Goal: Task Accomplishment & Management: Use online tool/utility

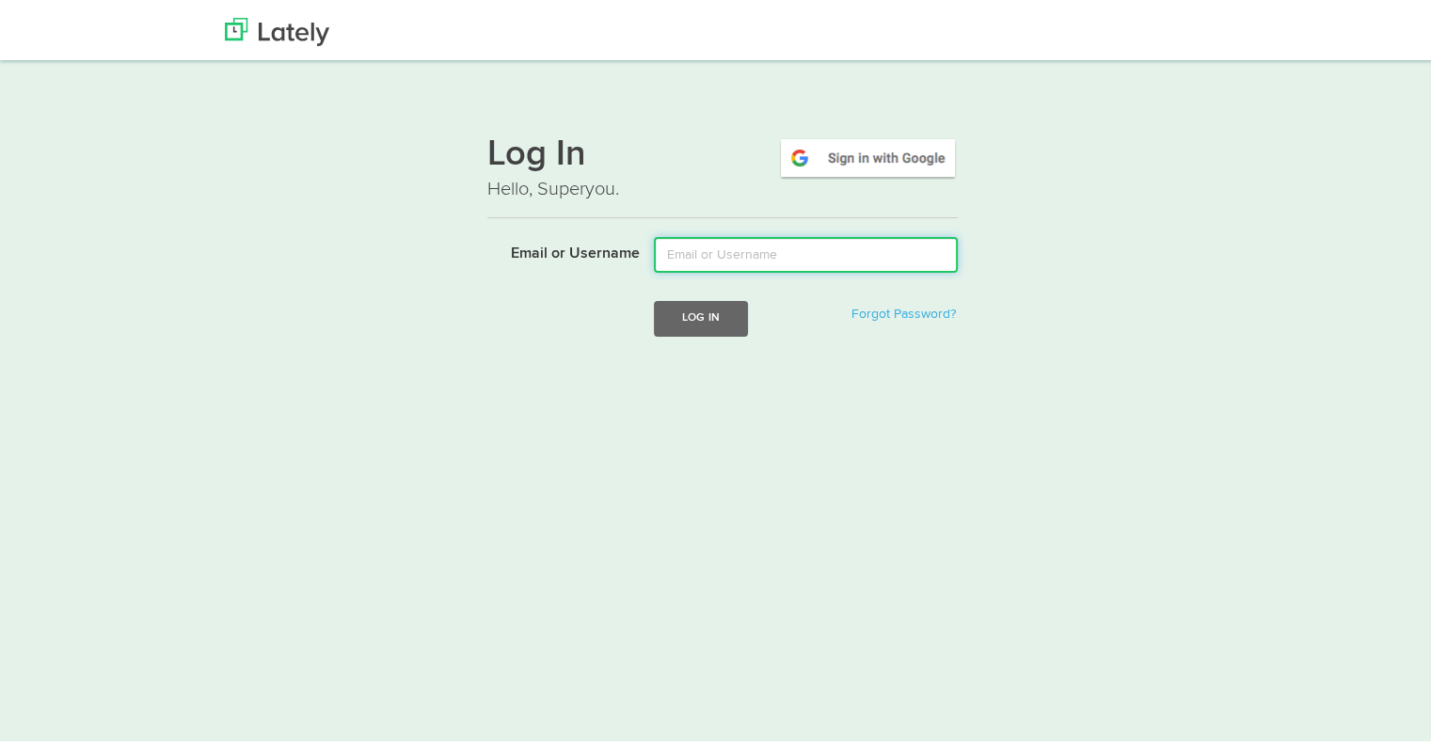
click at [752, 251] on input "Email or Username" at bounding box center [806, 251] width 304 height 36
type input "[EMAIL_ADDRESS][DOMAIN_NAME]"
click at [654, 297] on button "Log In" at bounding box center [701, 314] width 94 height 35
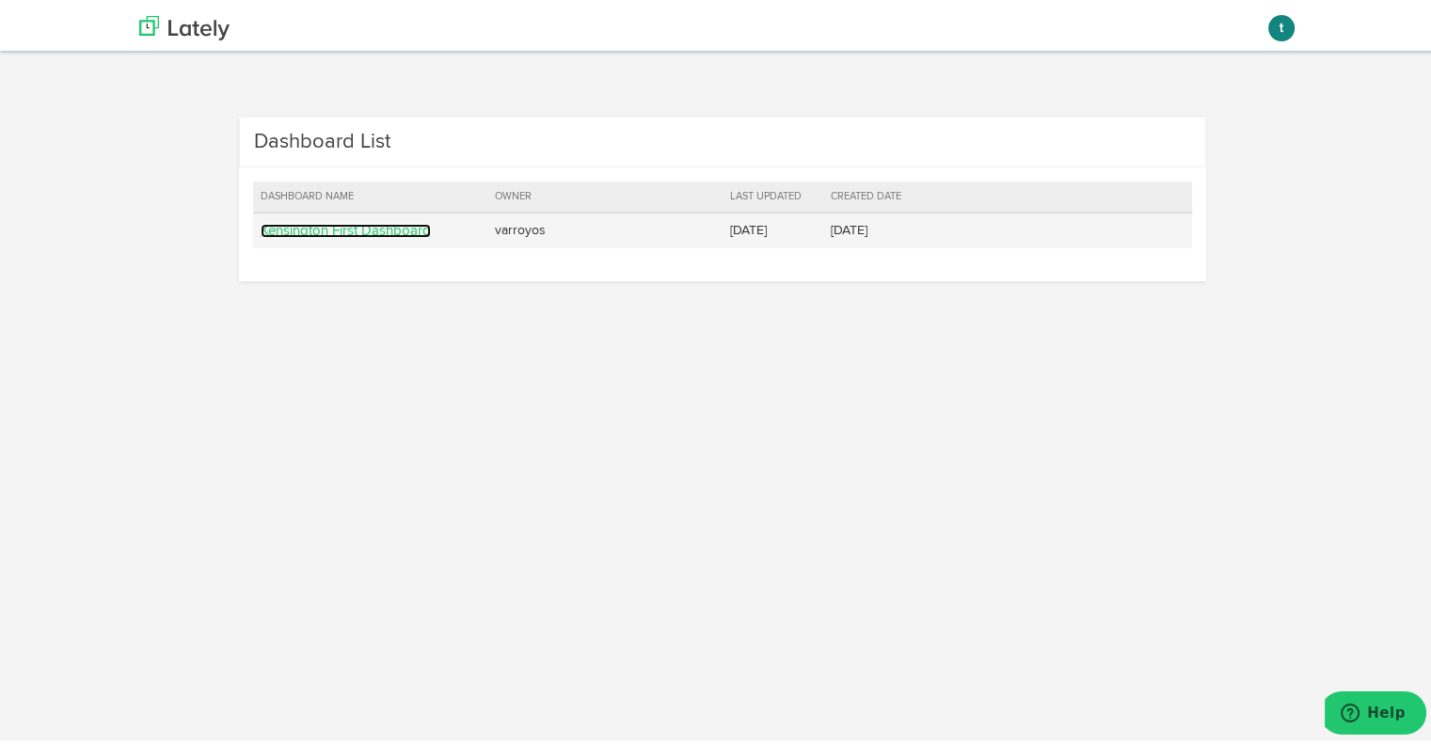
click at [324, 225] on link "Kensington First Dashboard" at bounding box center [346, 227] width 170 height 14
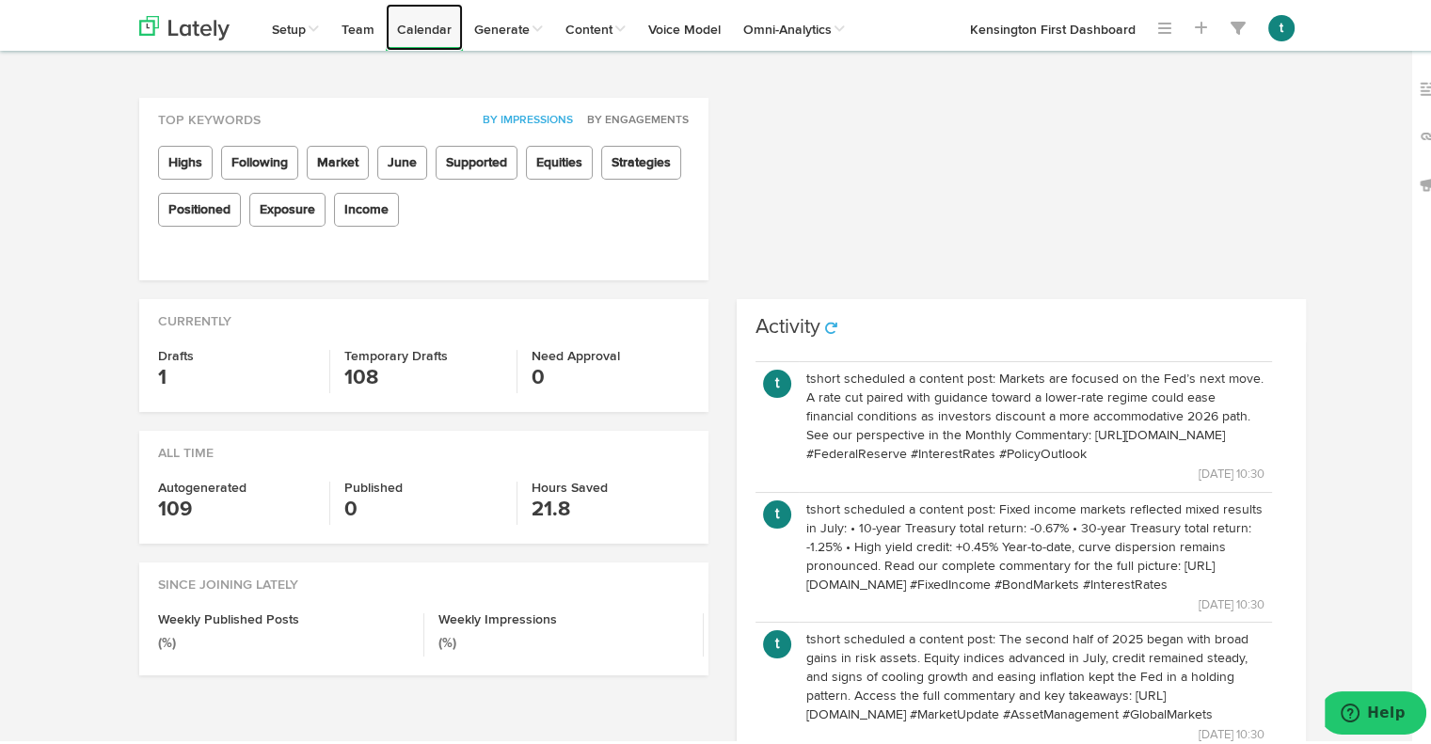
click at [418, 12] on link "Calendar" at bounding box center [424, 23] width 77 height 47
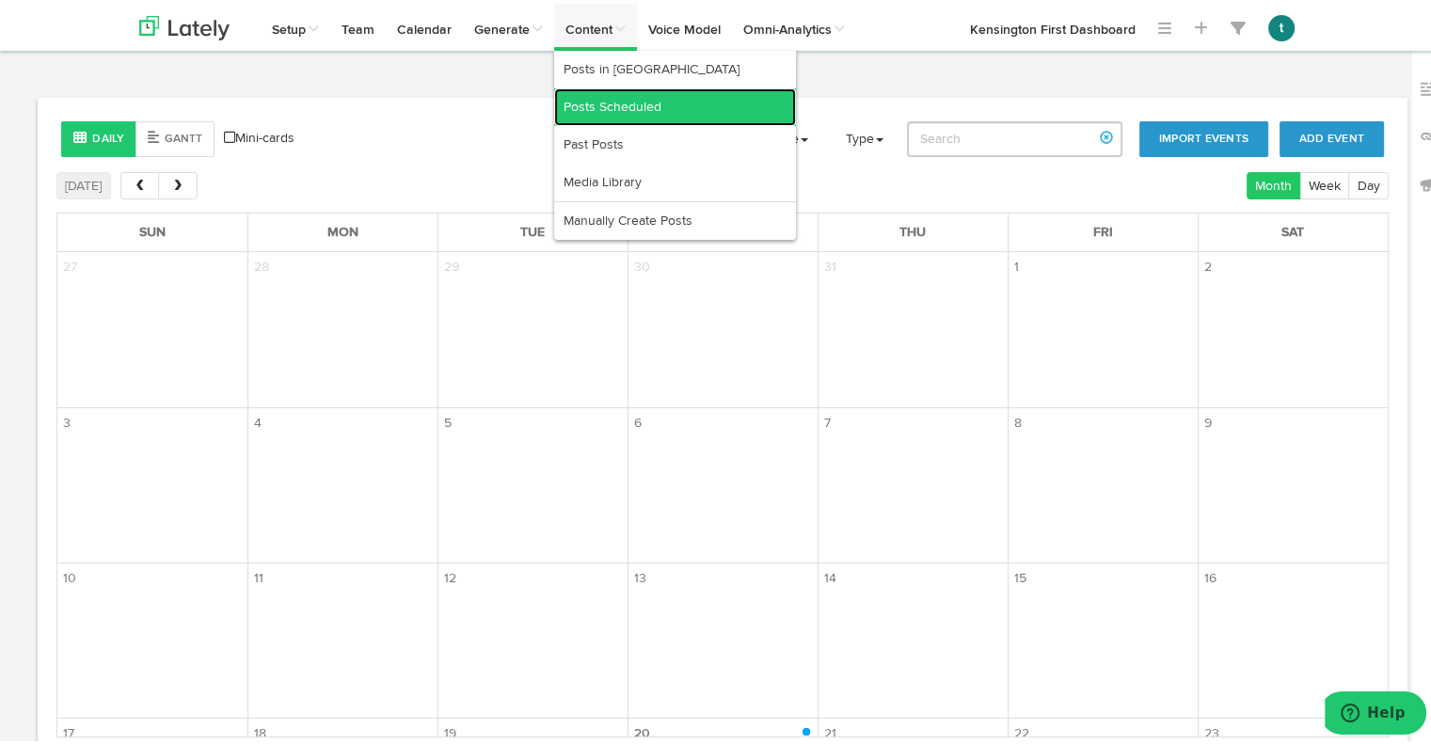
click at [613, 102] on link "Posts Scheduled" at bounding box center [675, 104] width 242 height 38
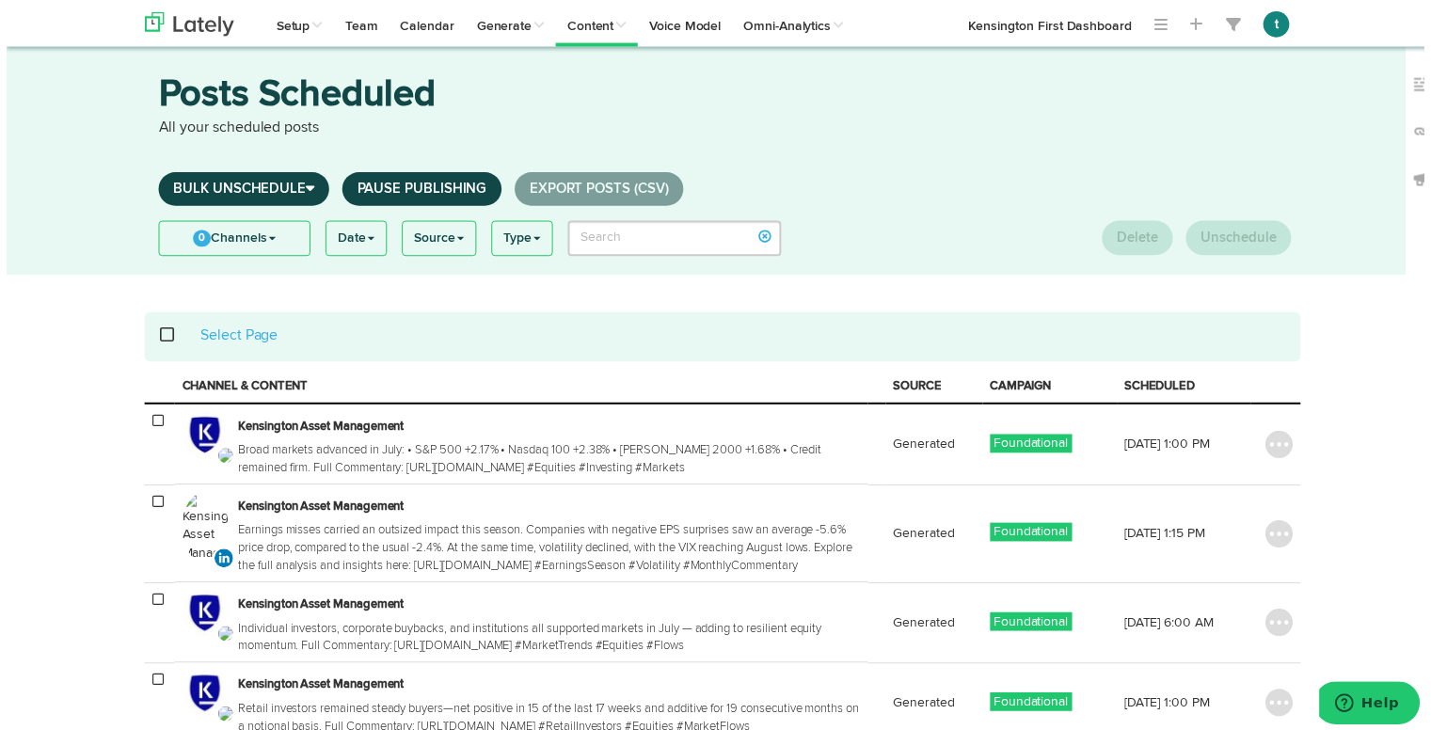
scroll to position [8, 0]
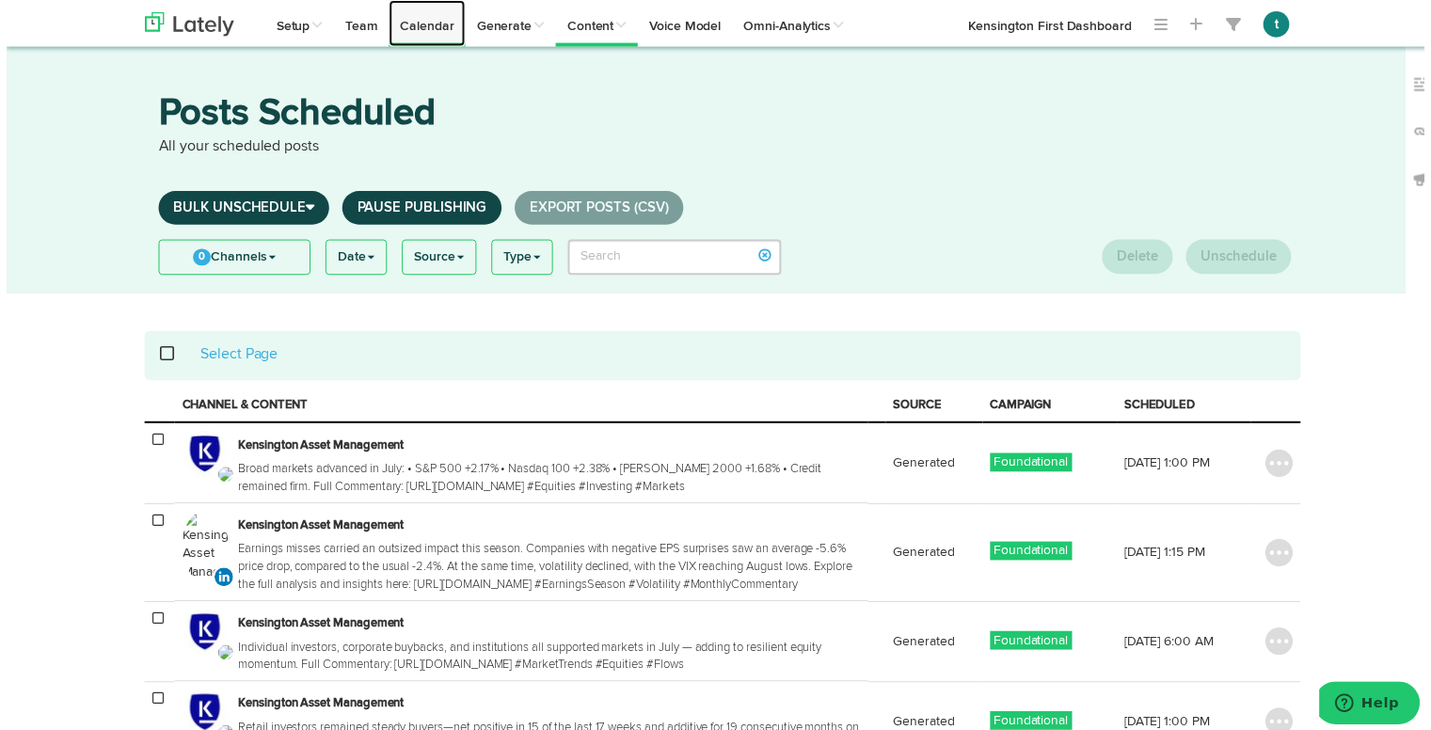
click at [429, 19] on link "Calendar" at bounding box center [424, 23] width 77 height 47
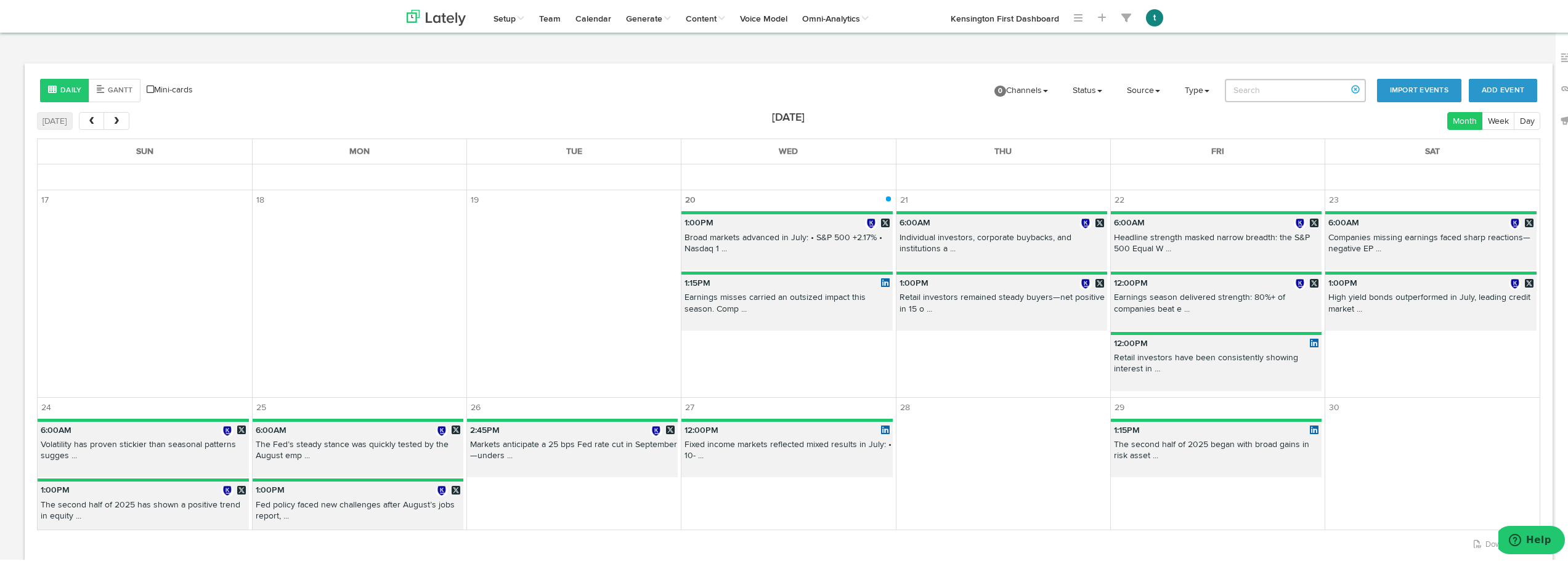
scroll to position [515, 0]
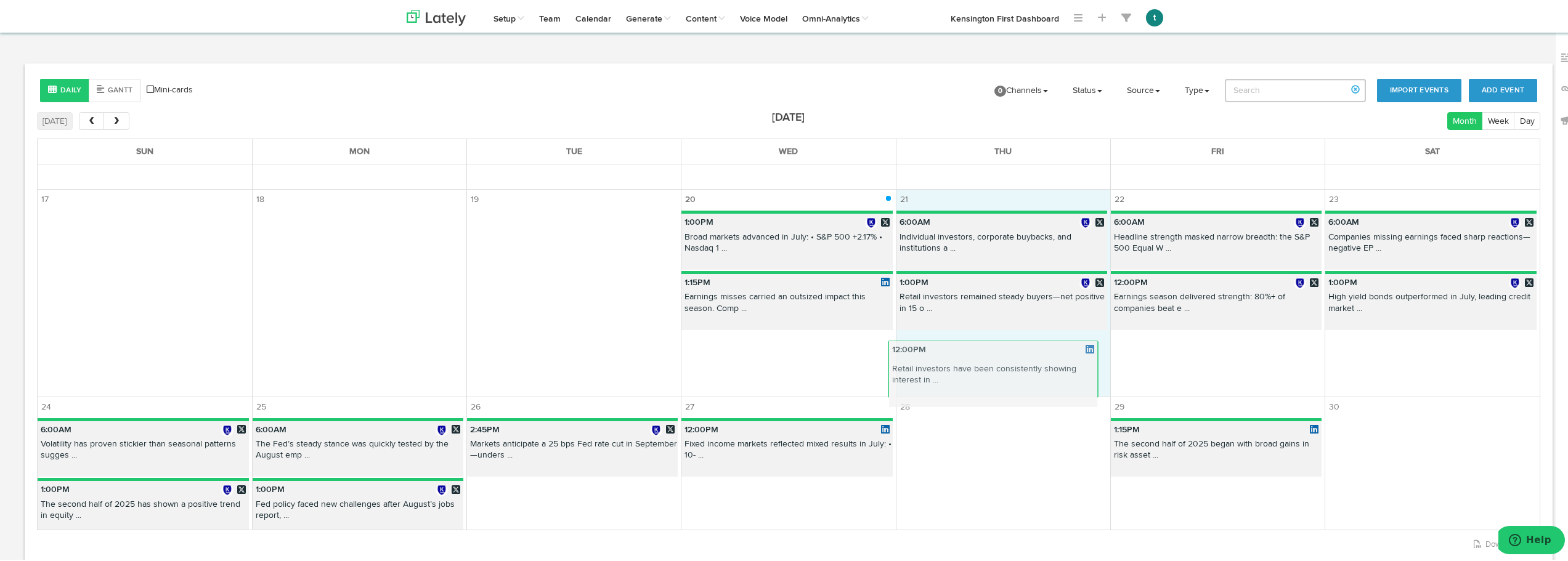
drag, startPoint x: 1139, startPoint y: 355, endPoint x: 929, endPoint y: 363, distance: 210.2
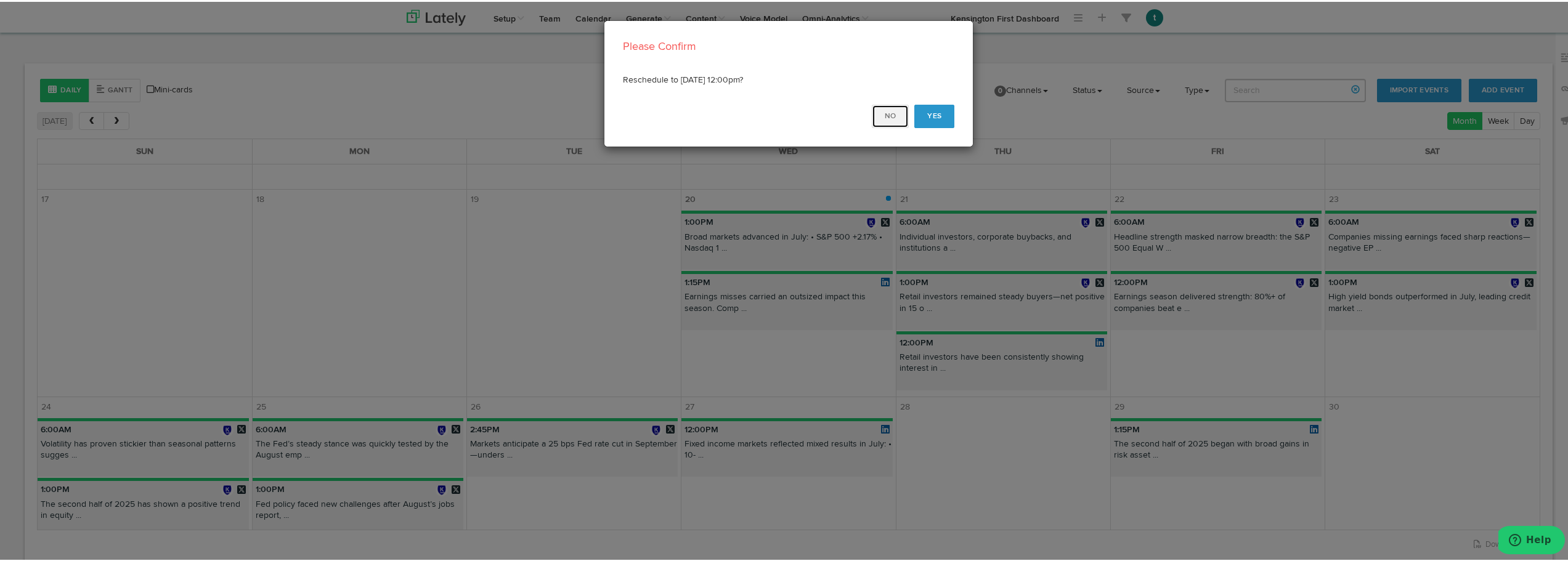
click at [885, 120] on button "No" at bounding box center [890, 115] width 37 height 24
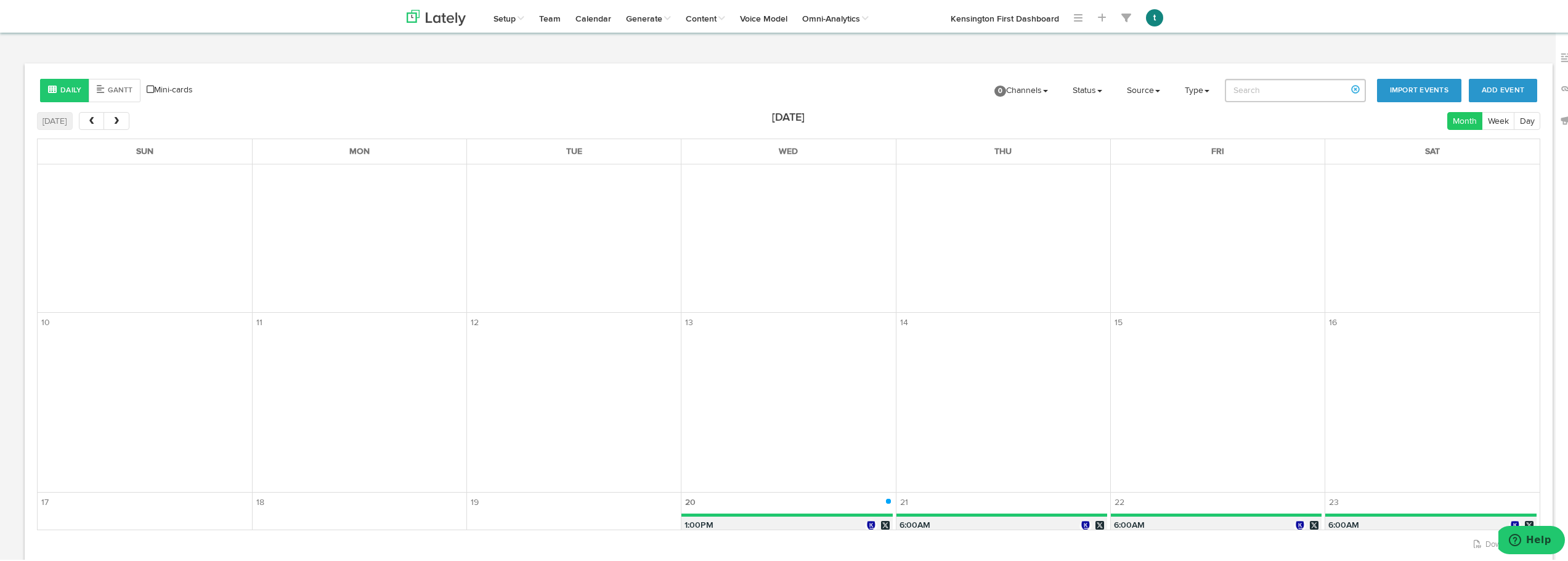
scroll to position [132, 0]
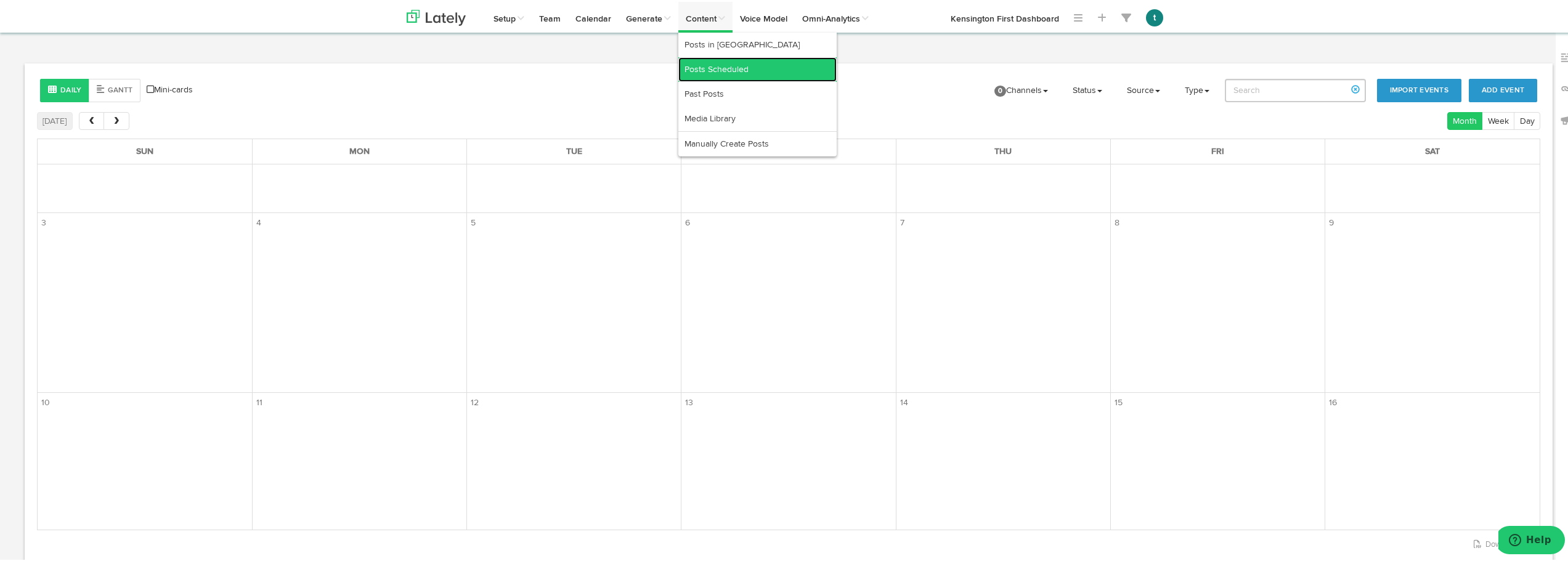
click at [705, 68] on link "Posts Scheduled" at bounding box center [758, 68] width 159 height 25
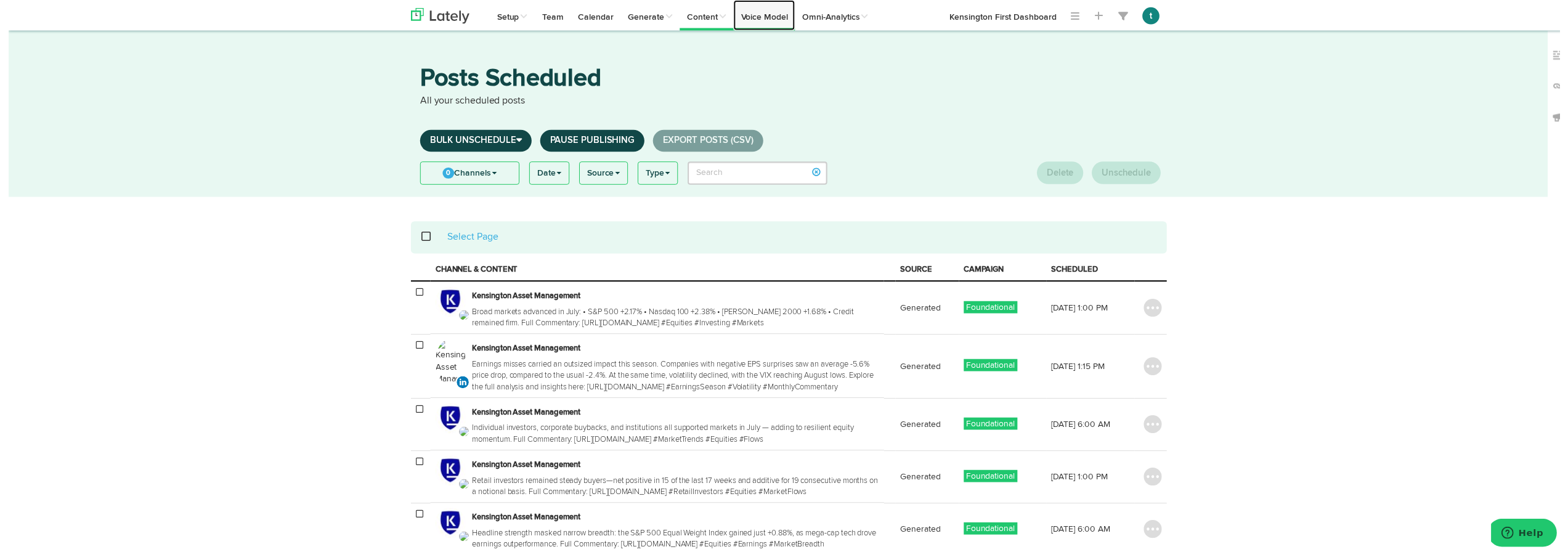
click at [767, 16] on link "Voice Model" at bounding box center [764, 15] width 62 height 31
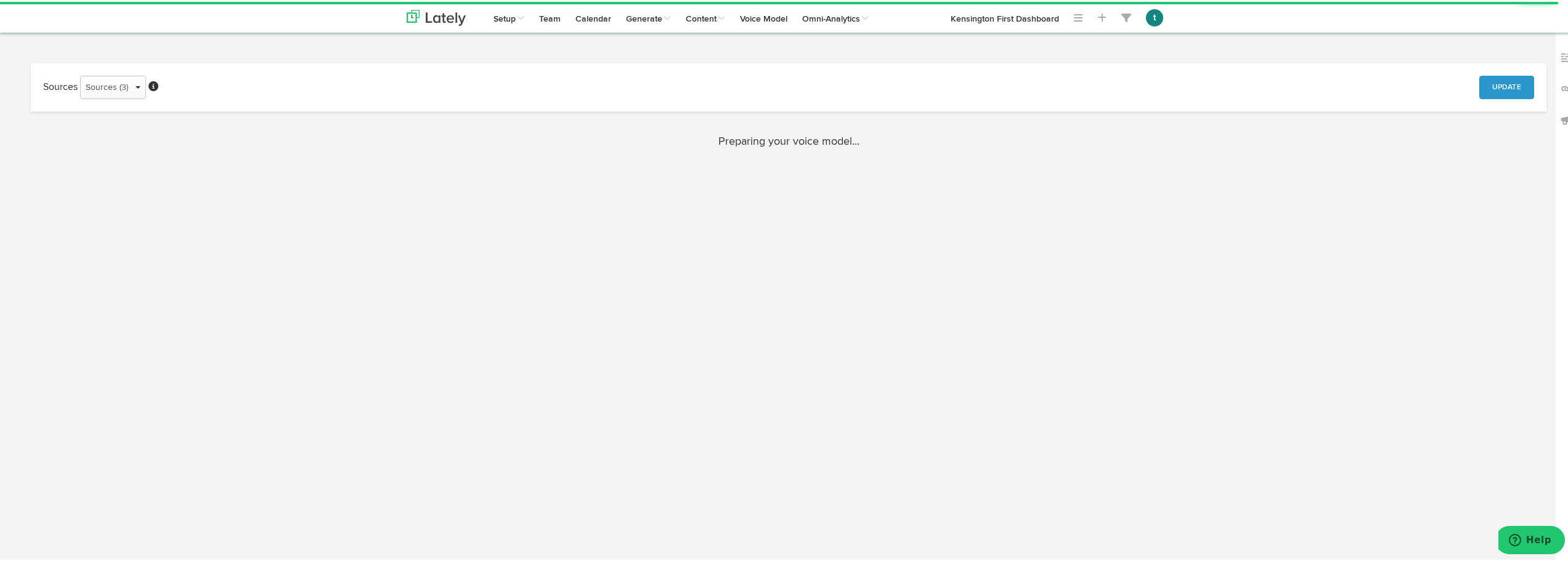
click at [937, 318] on html "Channels Create Generate Pipeline Team Basic Analytics (limited on mobile) Dash…" at bounding box center [789, 280] width 1578 height 561
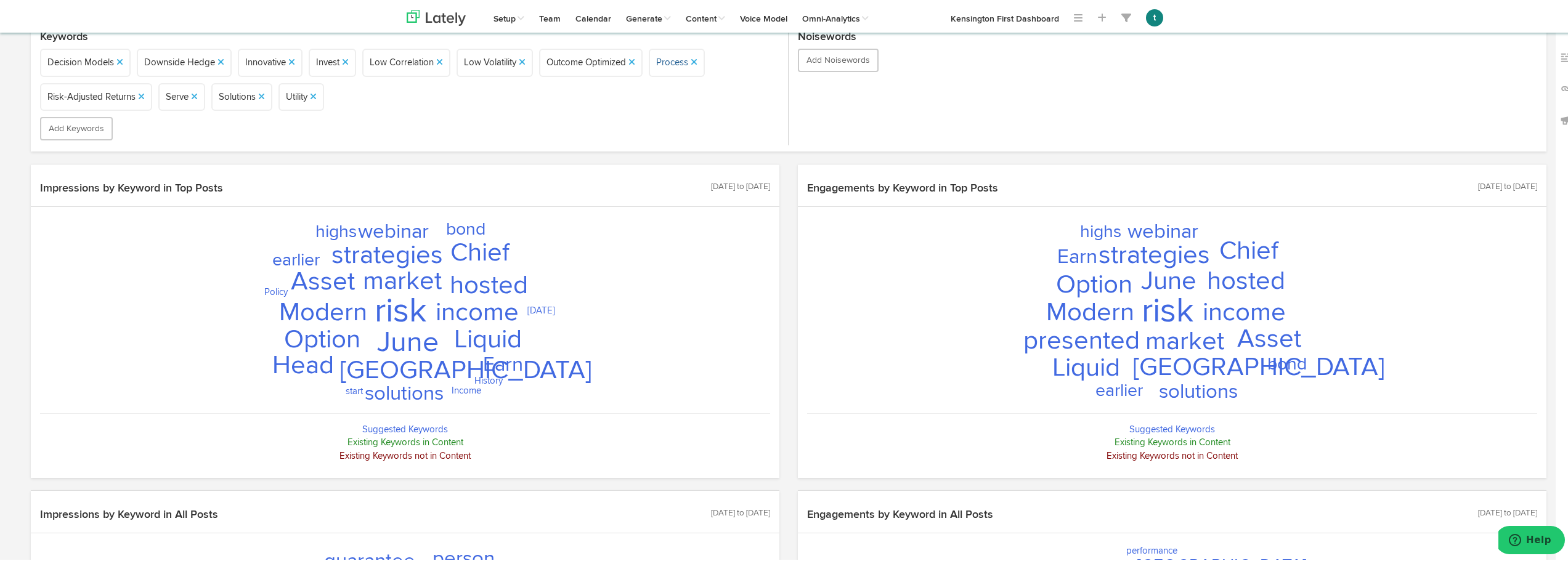
scroll to position [171, 0]
click at [597, 7] on link "Calendar" at bounding box center [593, 15] width 50 height 31
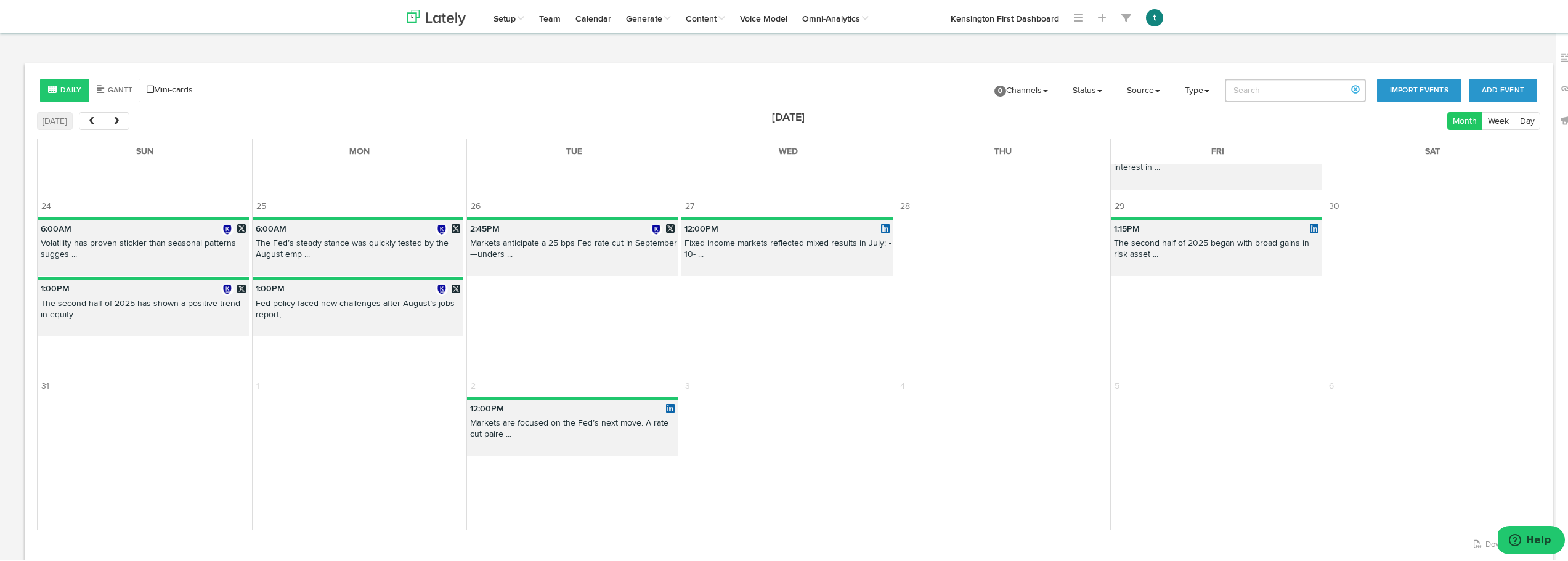
scroll to position [716, 0]
click at [544, 442] on p "Markets are focused on the Fed’s next move. A rate cut paire ..." at bounding box center [572, 428] width 211 height 27
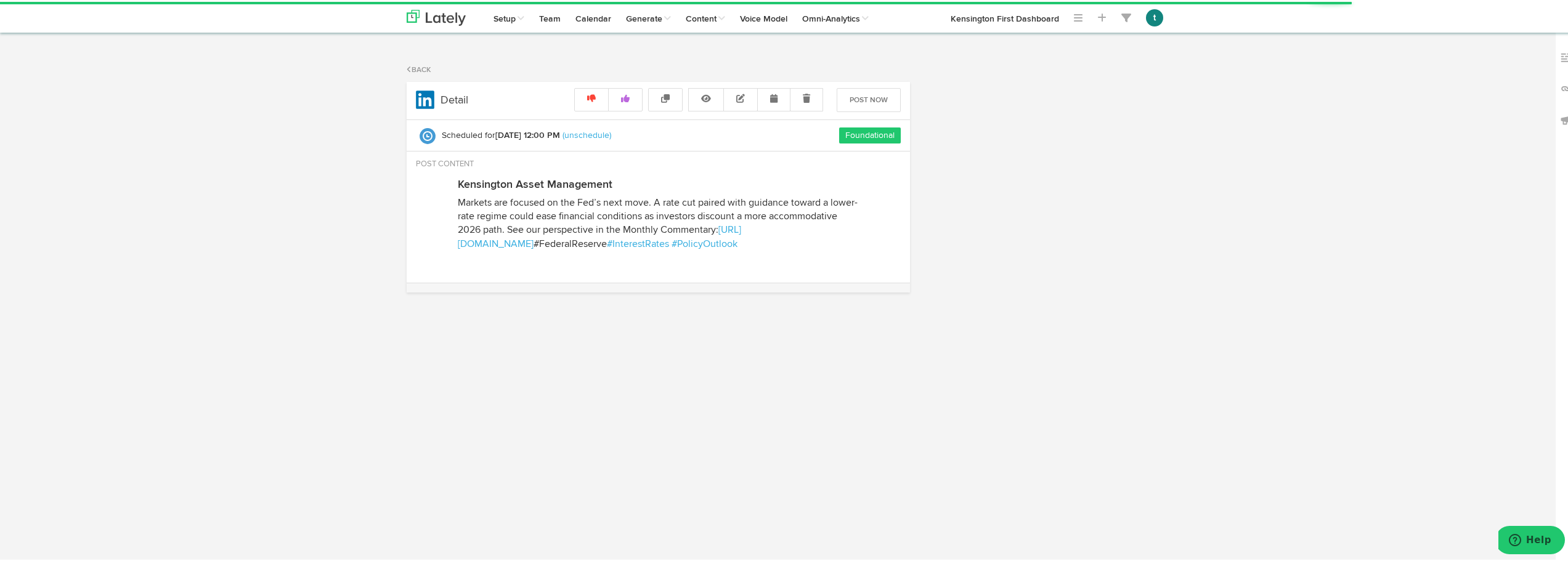
radio input "true"
select select "12"
select select "PM"
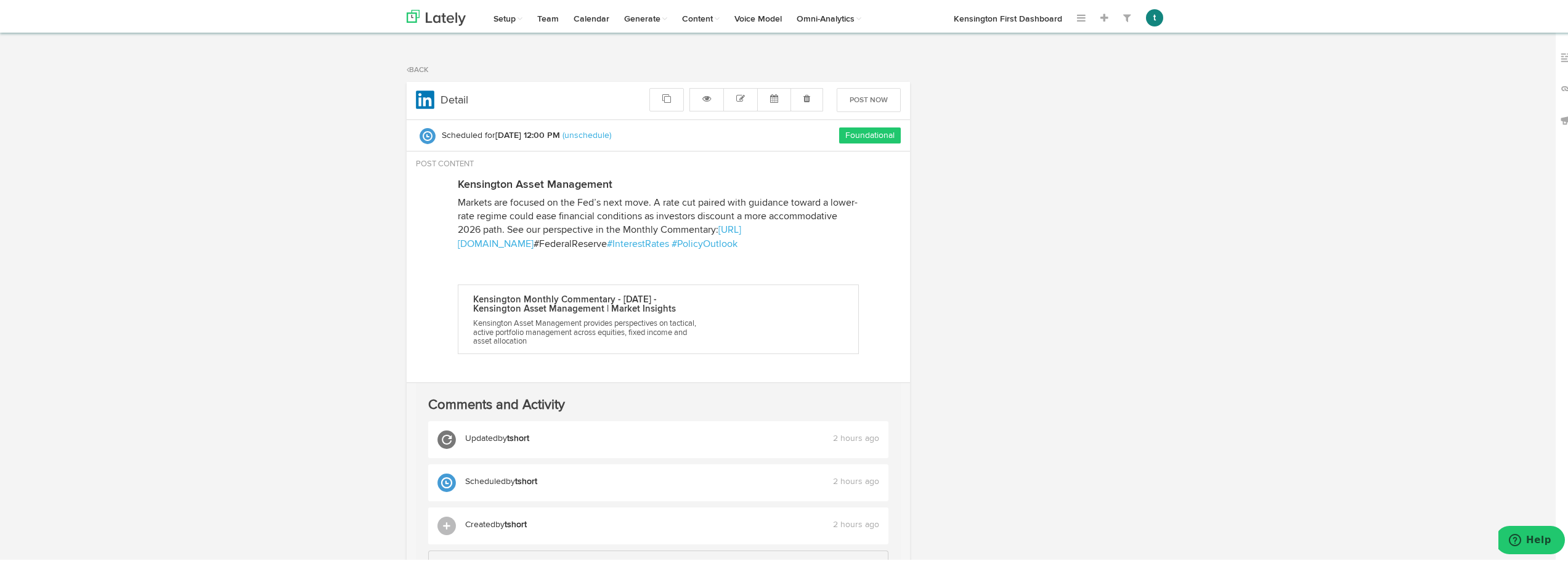
click at [534, 247] on span "#FederalReserve" at bounding box center [570, 242] width 73 height 10
click at [736, 96] on icon at bounding box center [740, 96] width 9 height 9
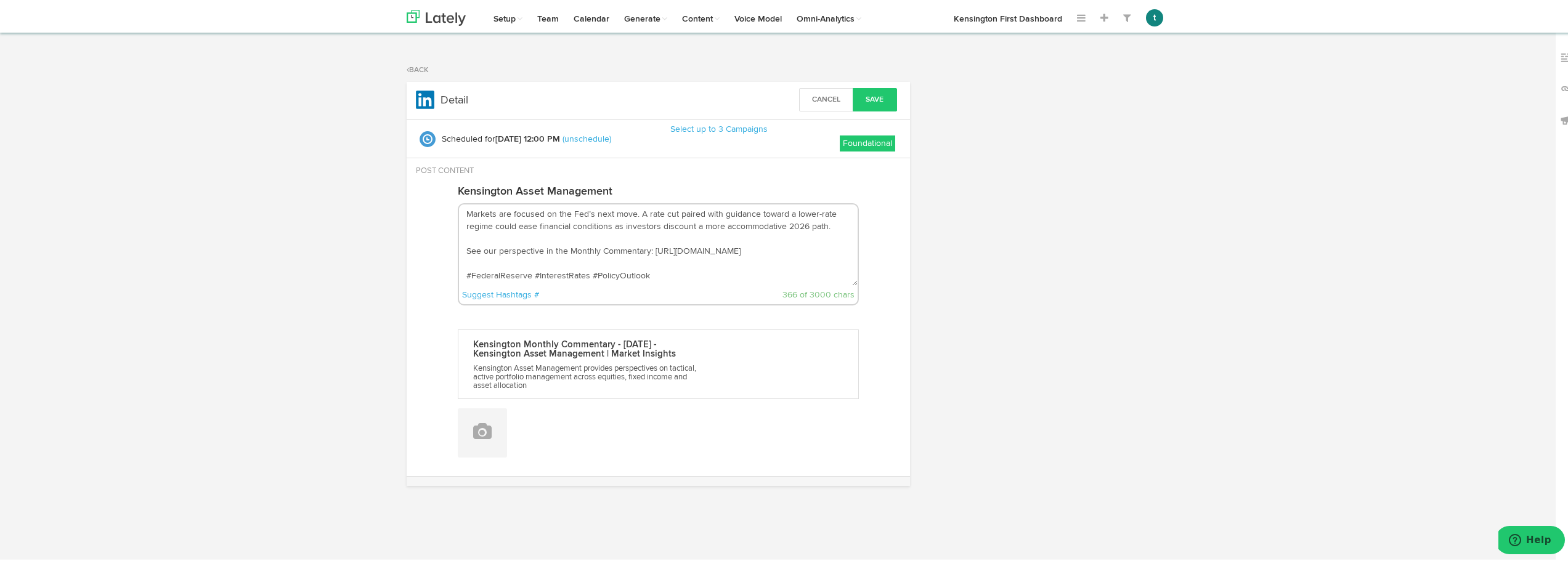
scroll to position [12, 0]
click at [481, 282] on textarea "Markets are focused on the Fed’s next move. A rate cut paired with guidance tow…" at bounding box center [658, 244] width 399 height 81
click at [739, 242] on textarea "Markets are focused on the Fed’s next move. A rate cut paired with guidance tow…" at bounding box center [658, 244] width 399 height 81
click at [870, 94] on button "Save" at bounding box center [875, 98] width 45 height 24
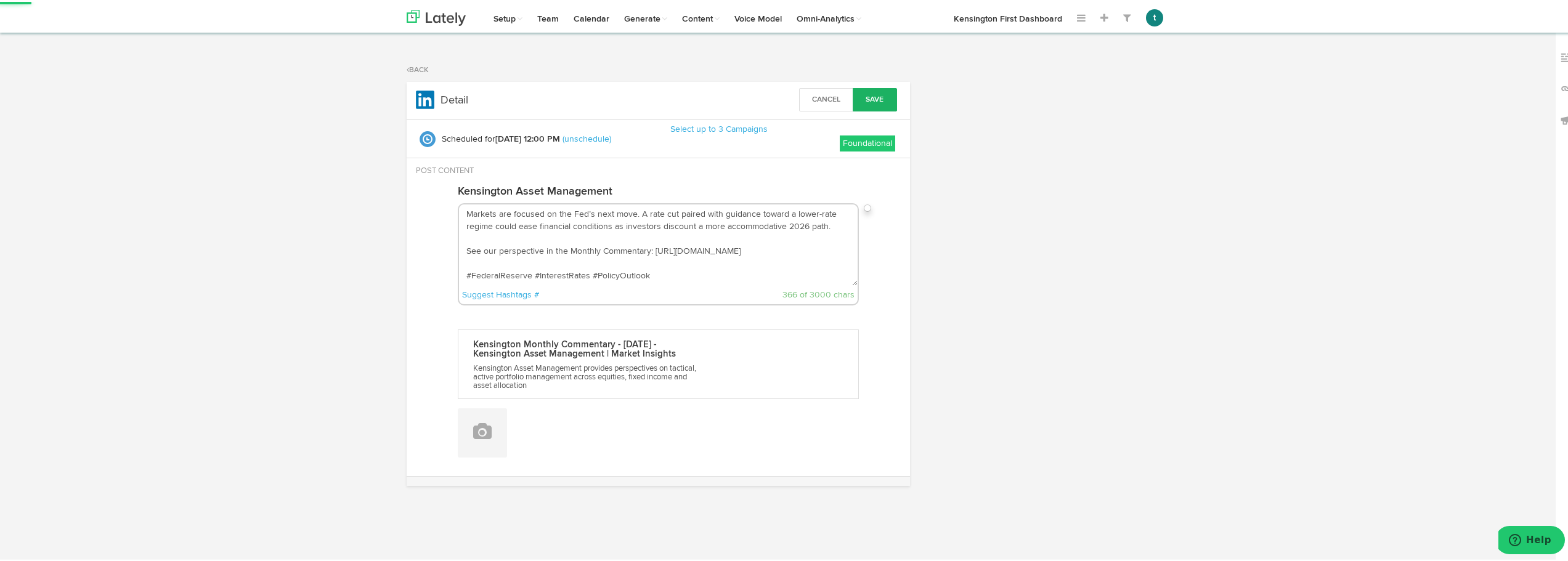
radio input "false"
select select "12"
select select "PM"
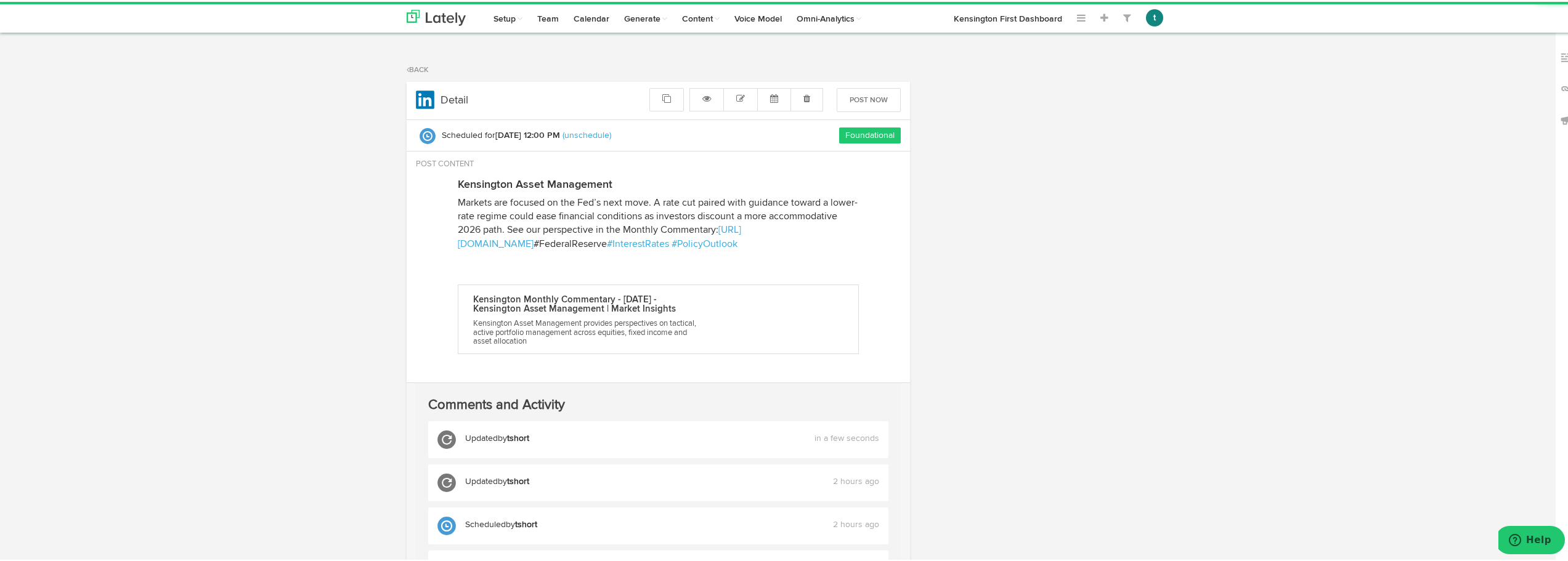
radio input "true"
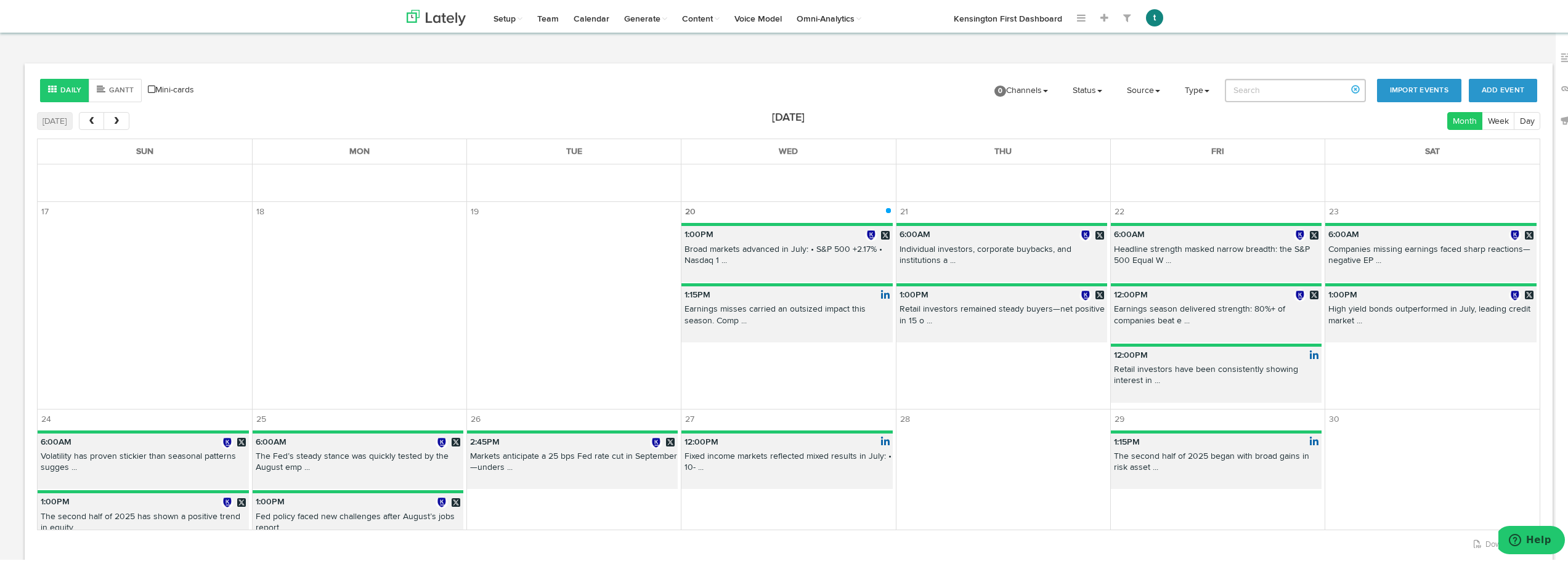
scroll to position [501, 0]
click at [758, 332] on div "1:15PM Earnings misses carried an outsized impact this season. Comp ..." at bounding box center [787, 314] width 211 height 56
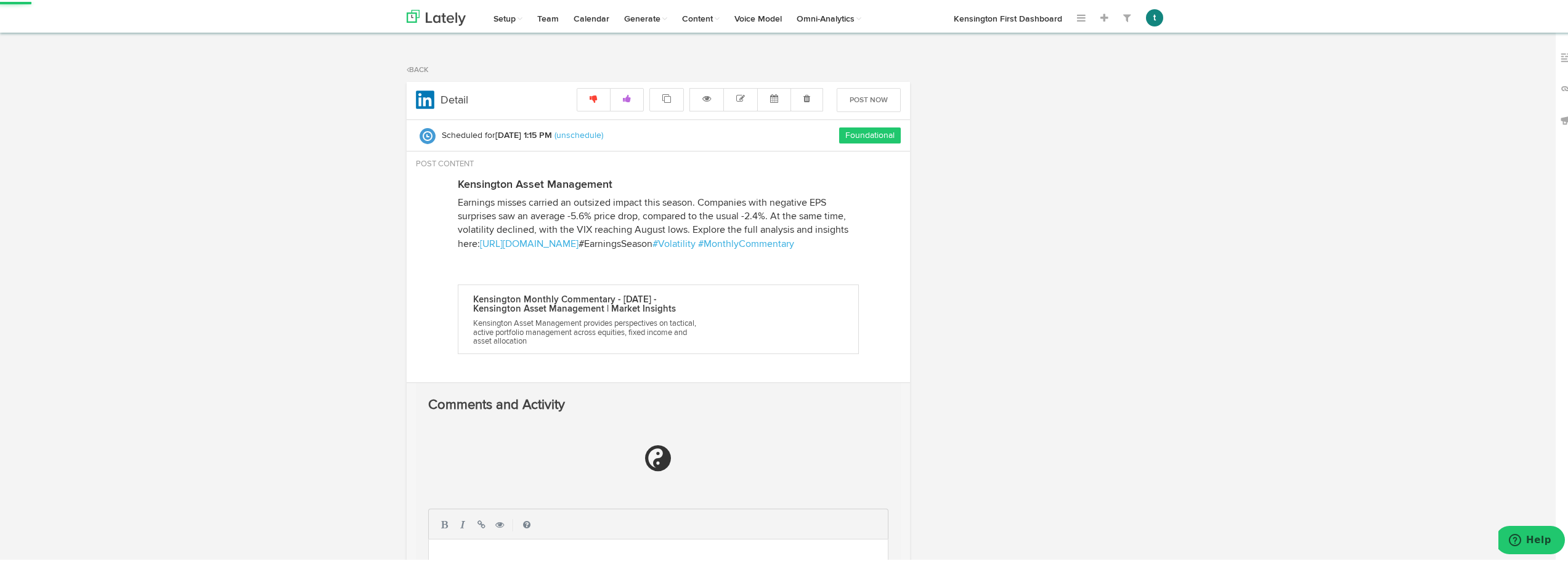
radio input "true"
select select "15"
select select "PM"
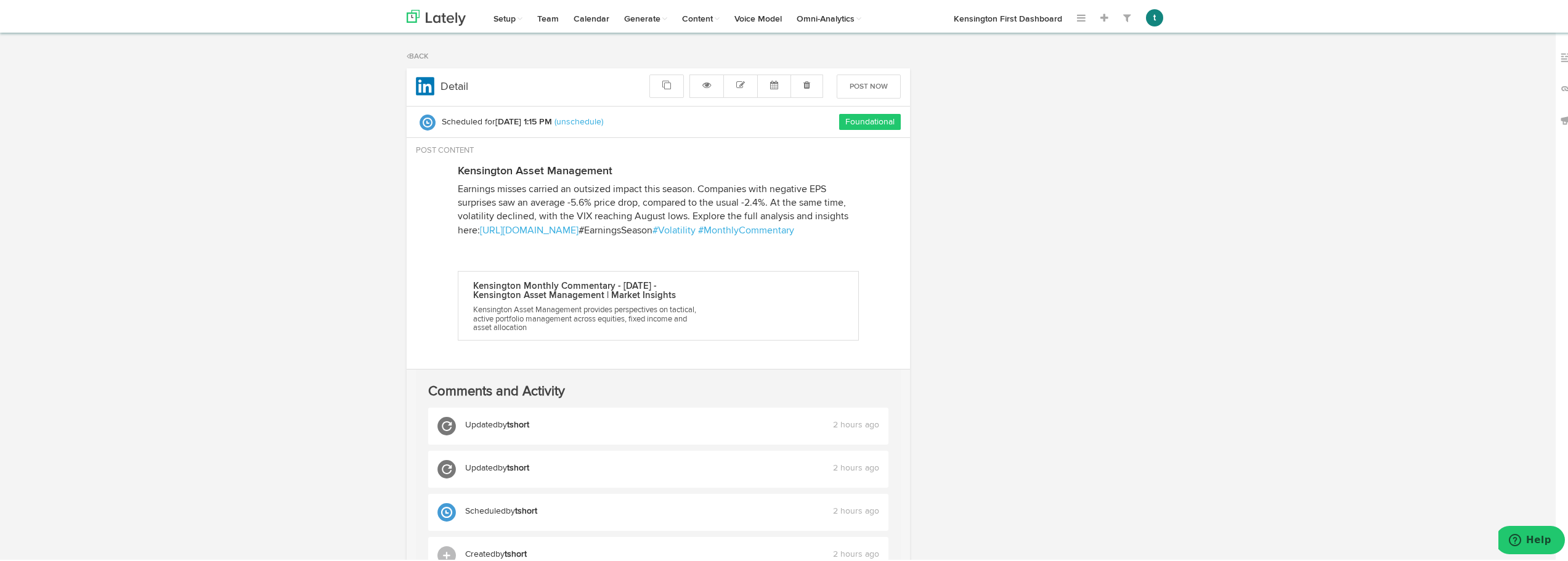
scroll to position [14, 0]
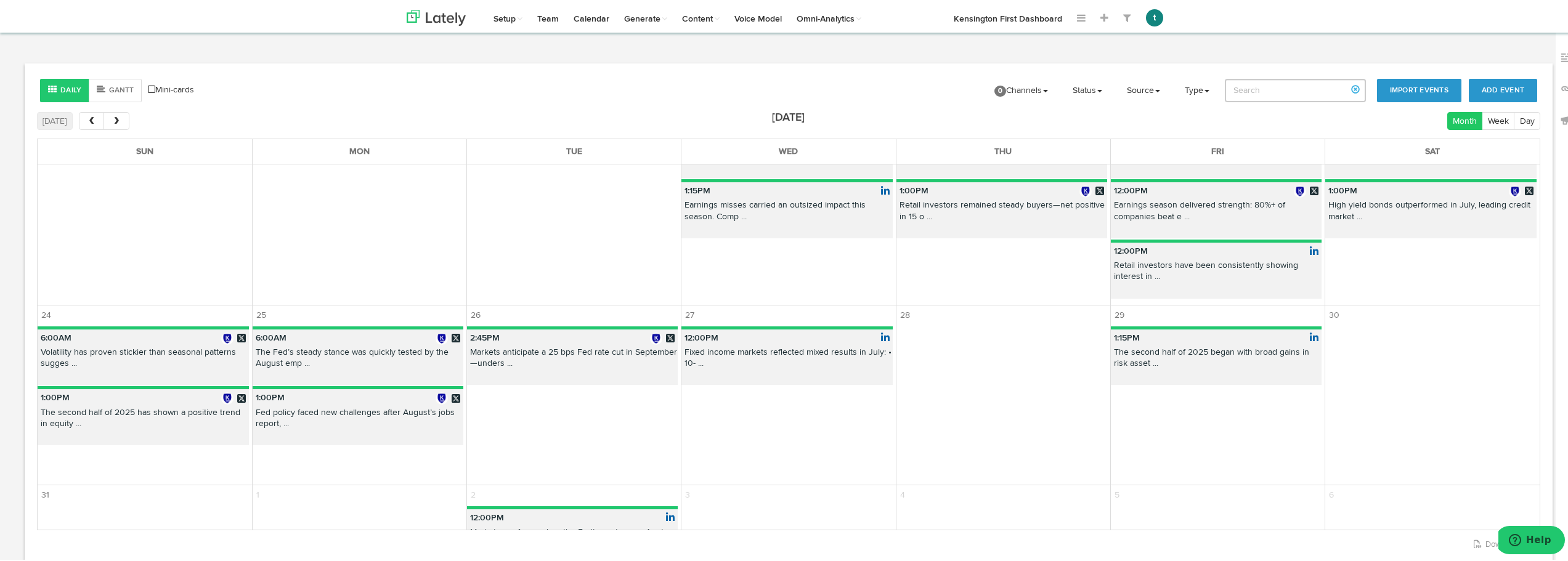
scroll to position [609, 0]
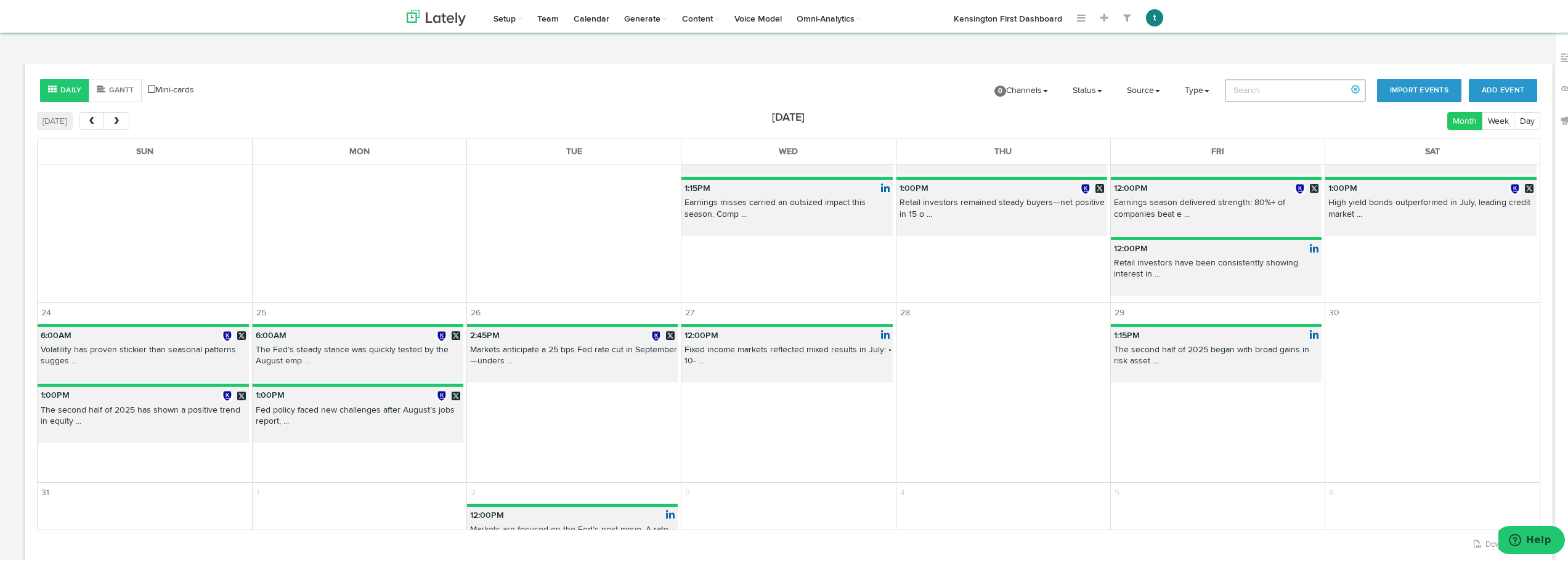
click at [937, 359] on p "The second half of 2025 began with broad gains in risk asset ..." at bounding box center [1216, 355] width 211 height 27
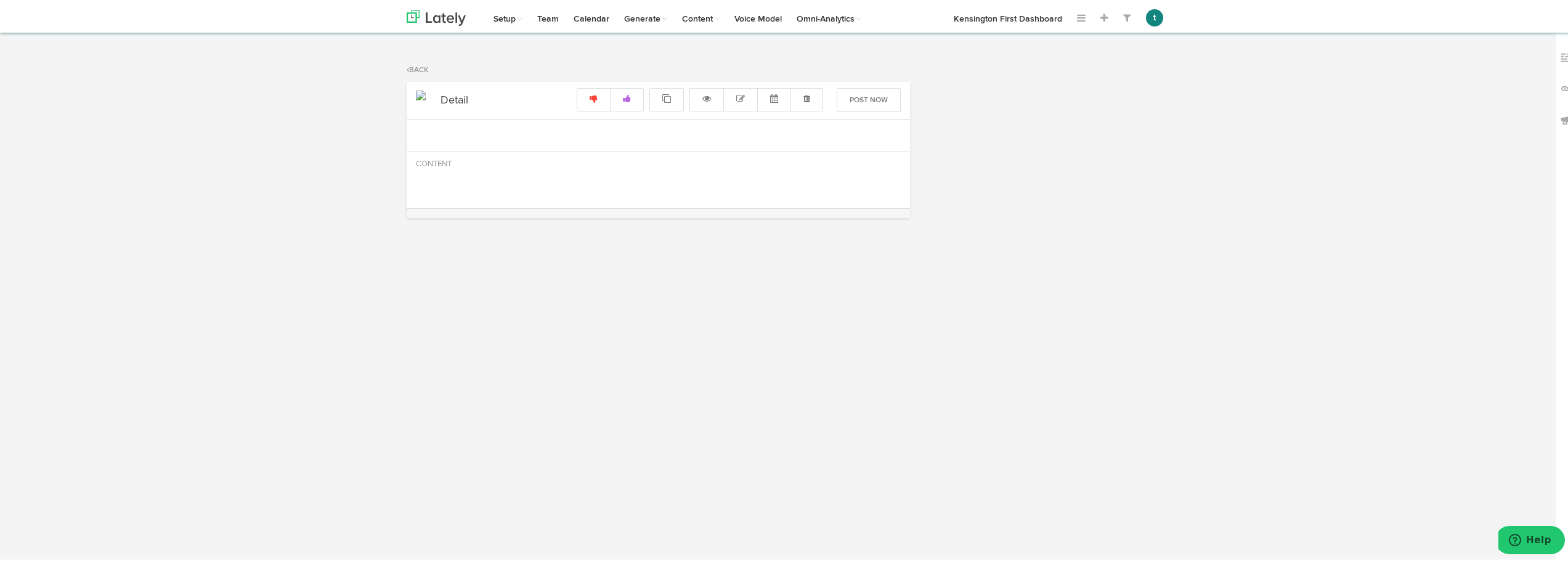
radio input "true"
select select "15"
select select "PM"
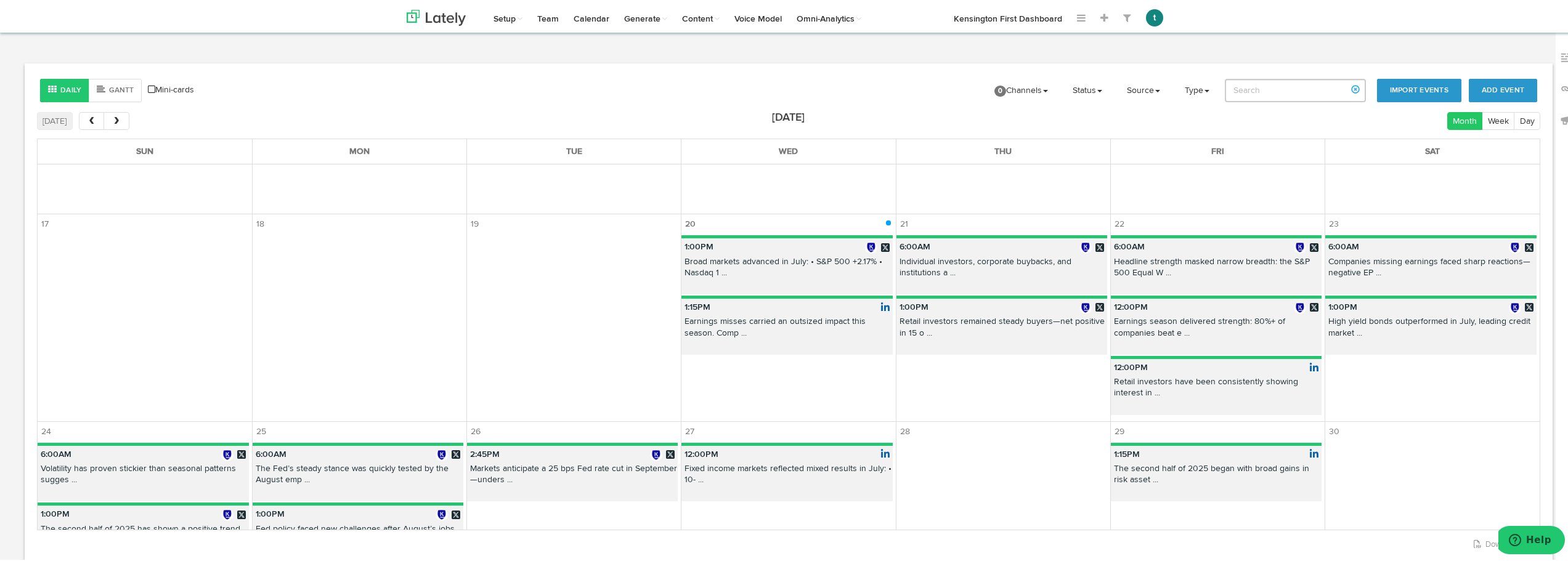
scroll to position [490, 0]
drag, startPoint x: 1170, startPoint y: 380, endPoint x: 1045, endPoint y: 385, distance: 125.1
click at [937, 385] on td "6:00AM Individual investors, corporate buybacks, and institutions a ... 1:00PM …" at bounding box center [1003, 325] width 214 height 185
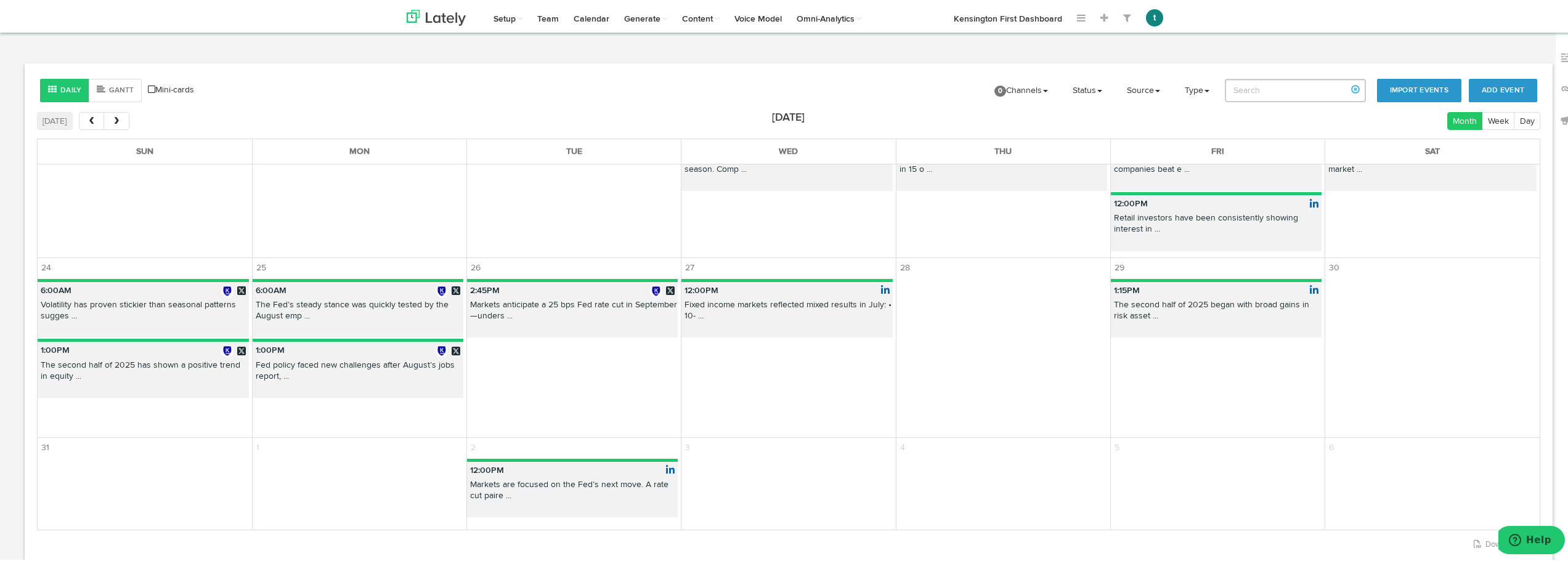
click at [616, 484] on p "Markets are focused on the Fed’s next move. A rate cut paire ..." at bounding box center [572, 490] width 211 height 27
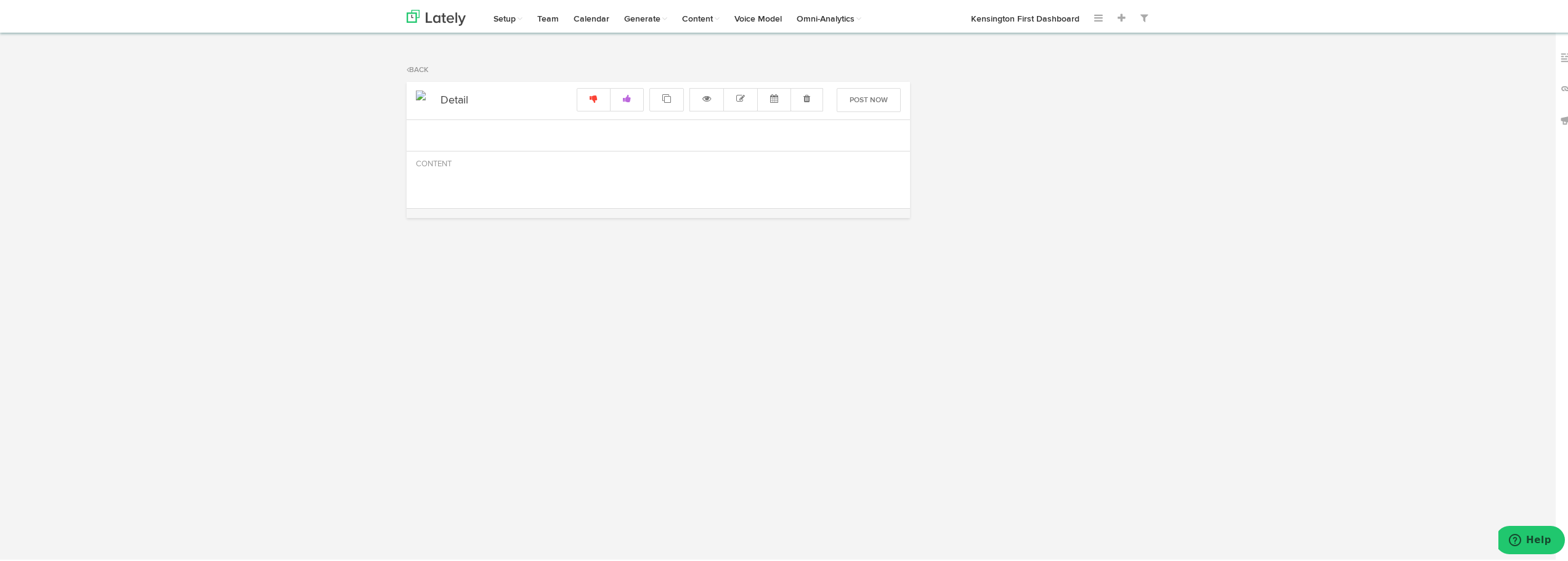
select select "12"
select select "PM"
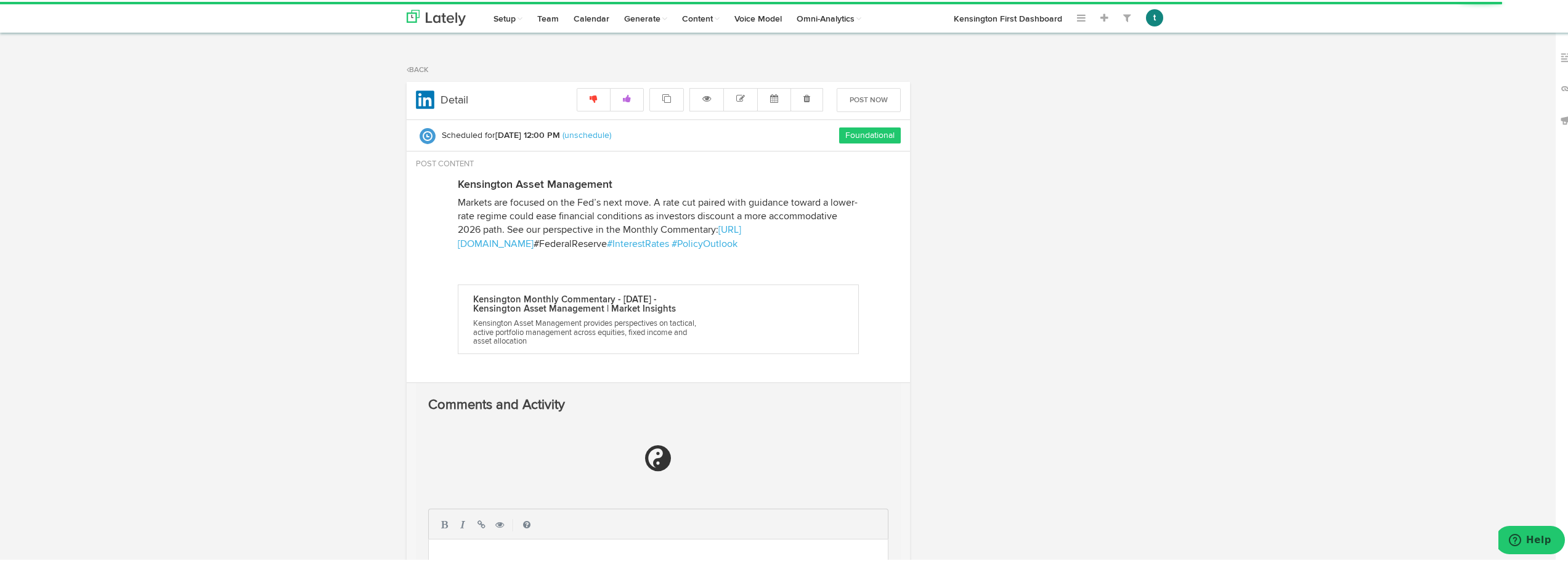
radio input "true"
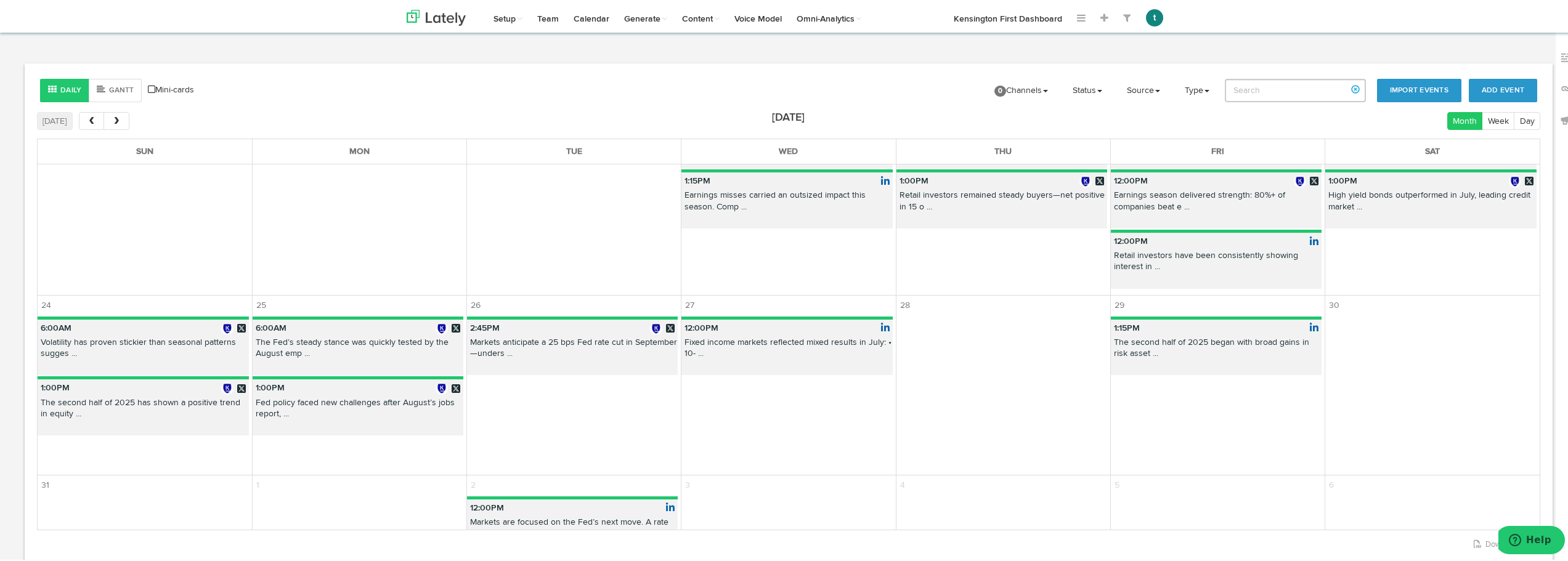
scroll to position [613, 0]
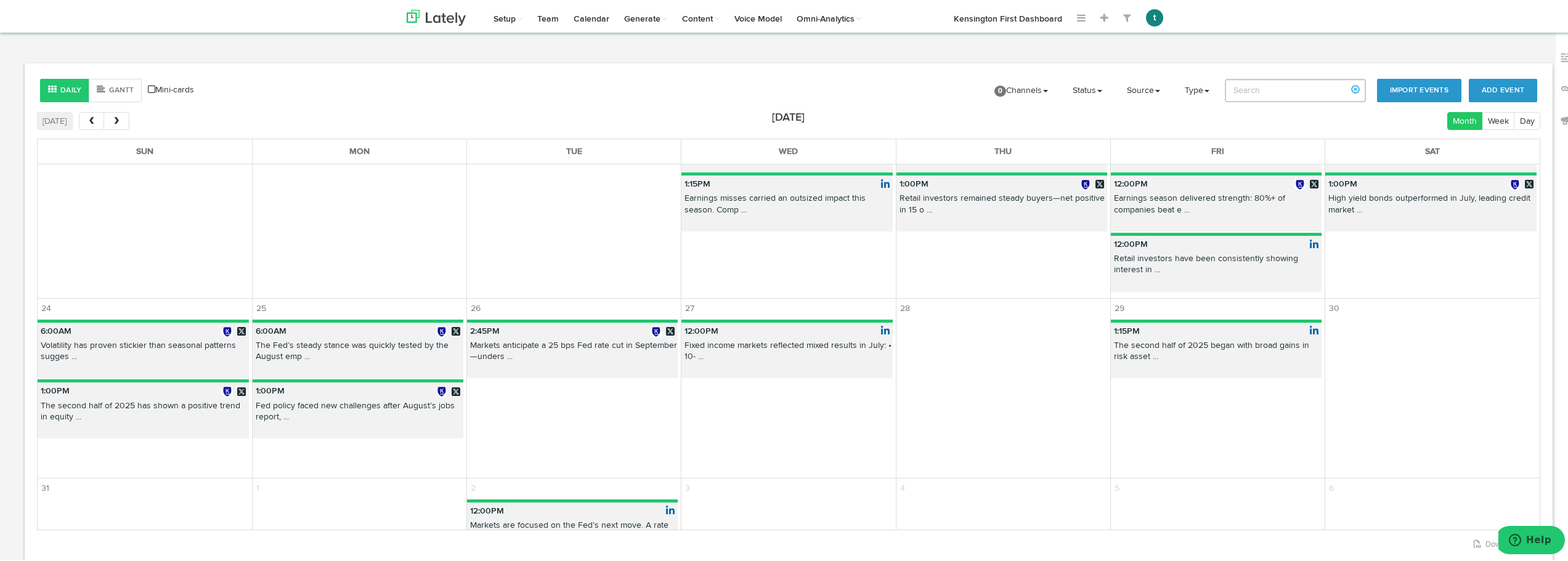
click at [937, 331] on p "1:15PM" at bounding box center [1216, 329] width 211 height 17
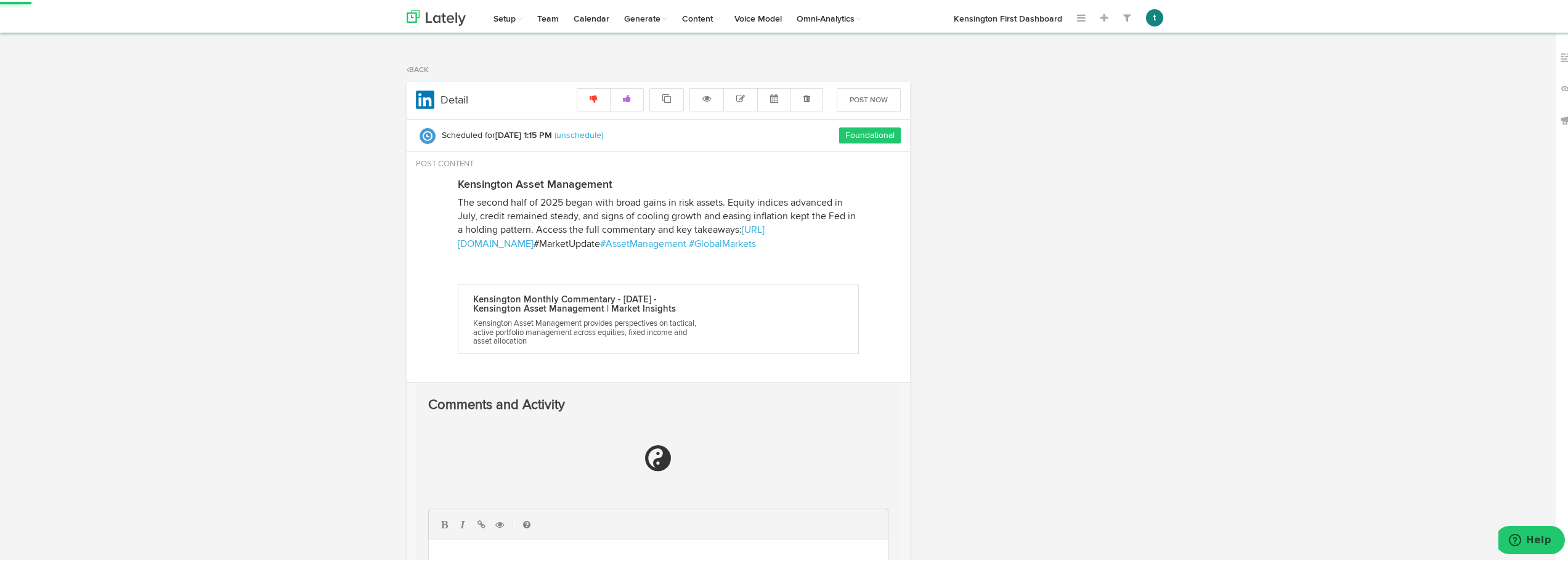
radio input "true"
select select "15"
select select "PM"
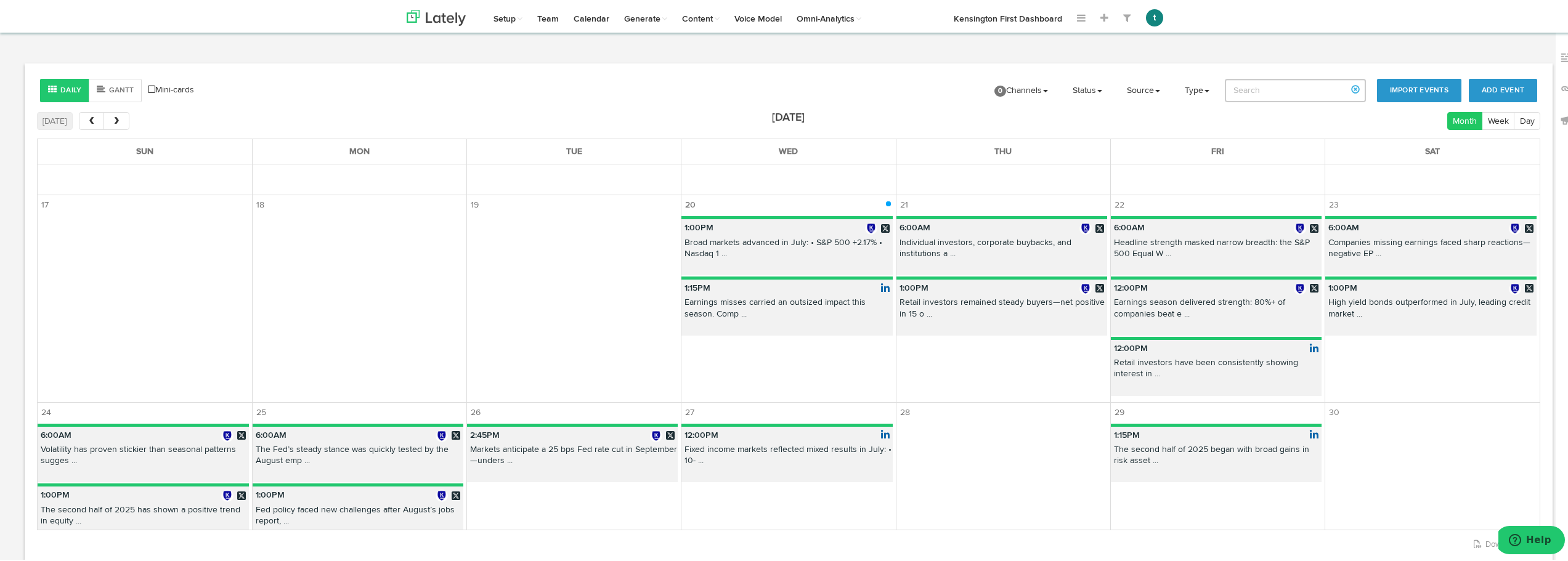
scroll to position [510, 0]
click at [728, 456] on p "Fixed income markets reflected mixed results in July: • 10- ..." at bounding box center [787, 455] width 211 height 27
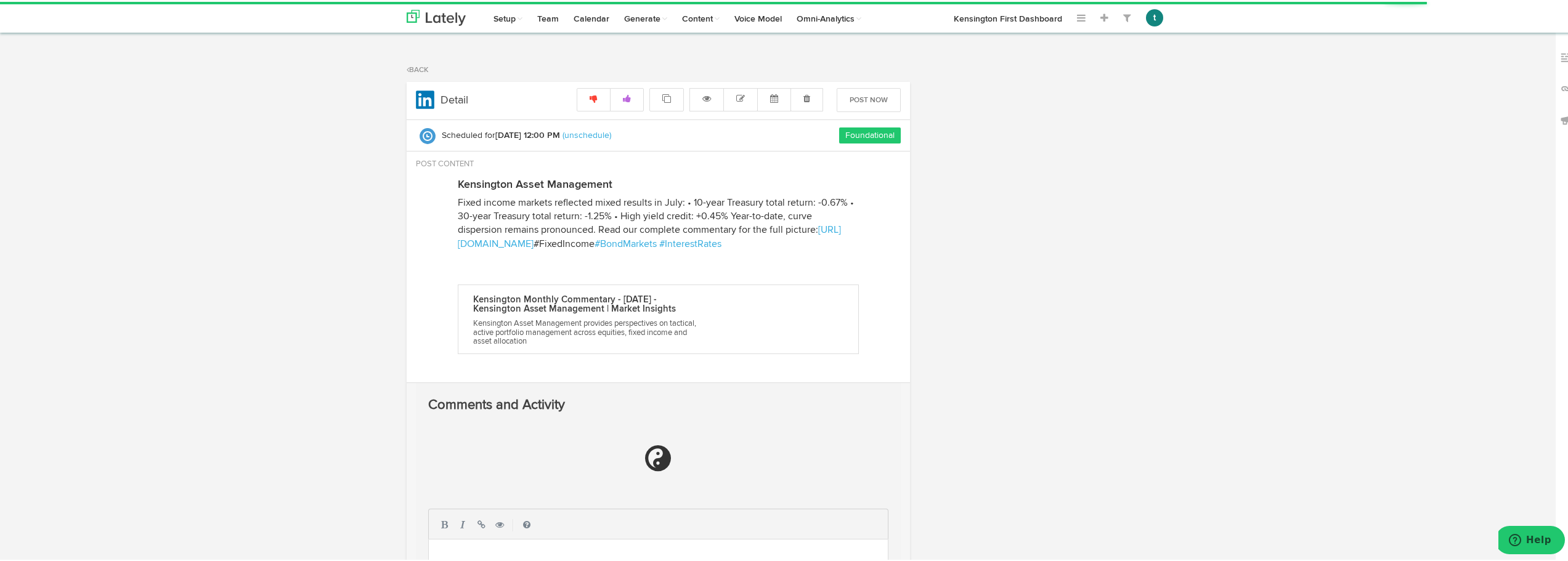
radio input "true"
select select "12"
select select "PM"
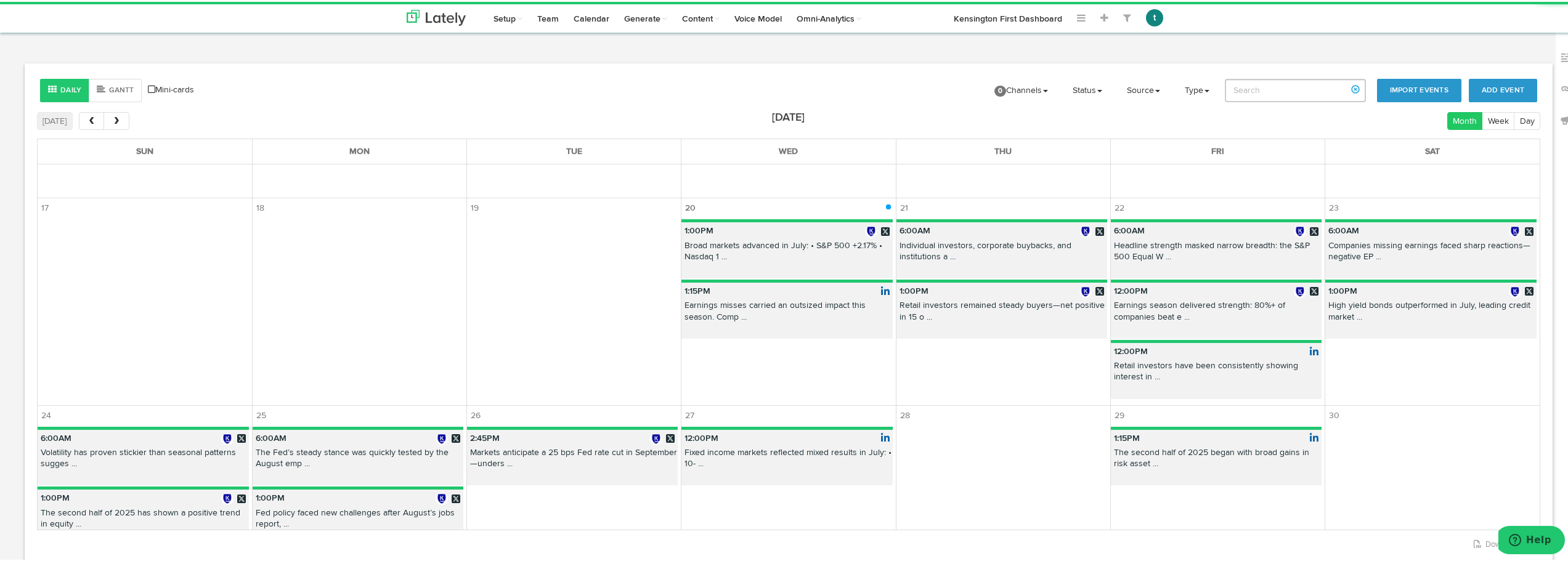
scroll to position [546, 0]
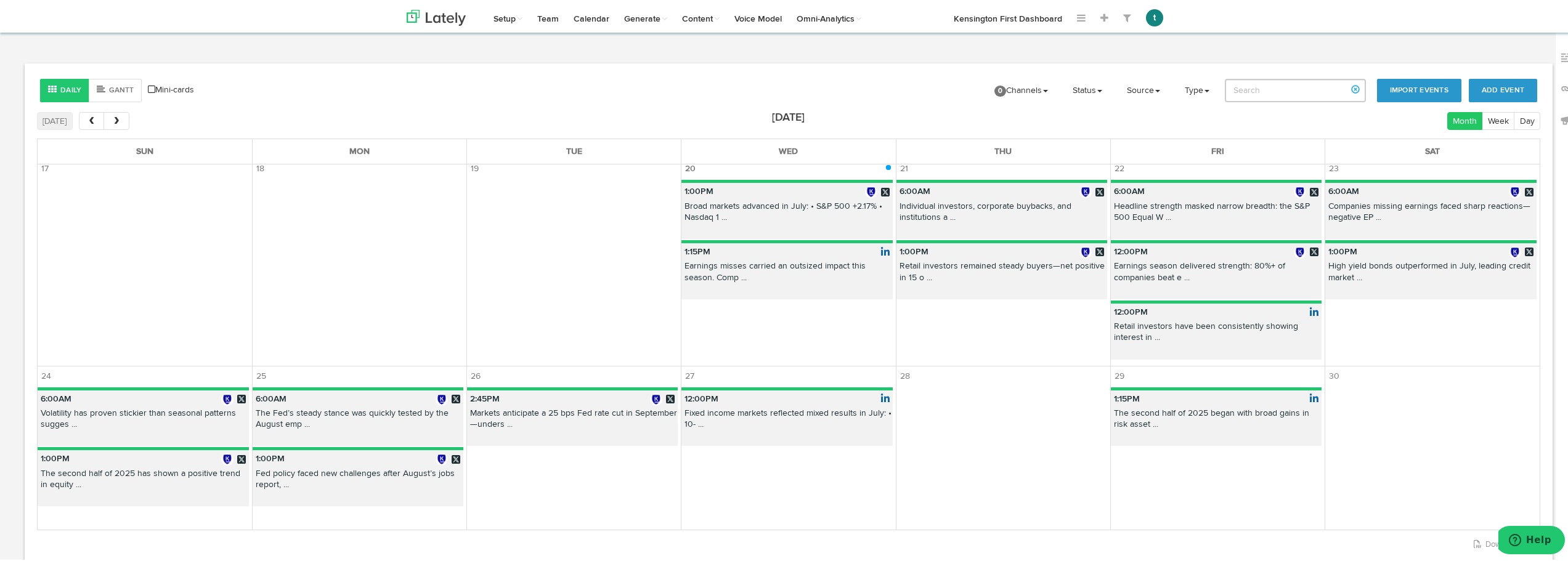
click at [937, 338] on p "Retail investors have been consistently showing interest in ..." at bounding box center [1216, 332] width 211 height 27
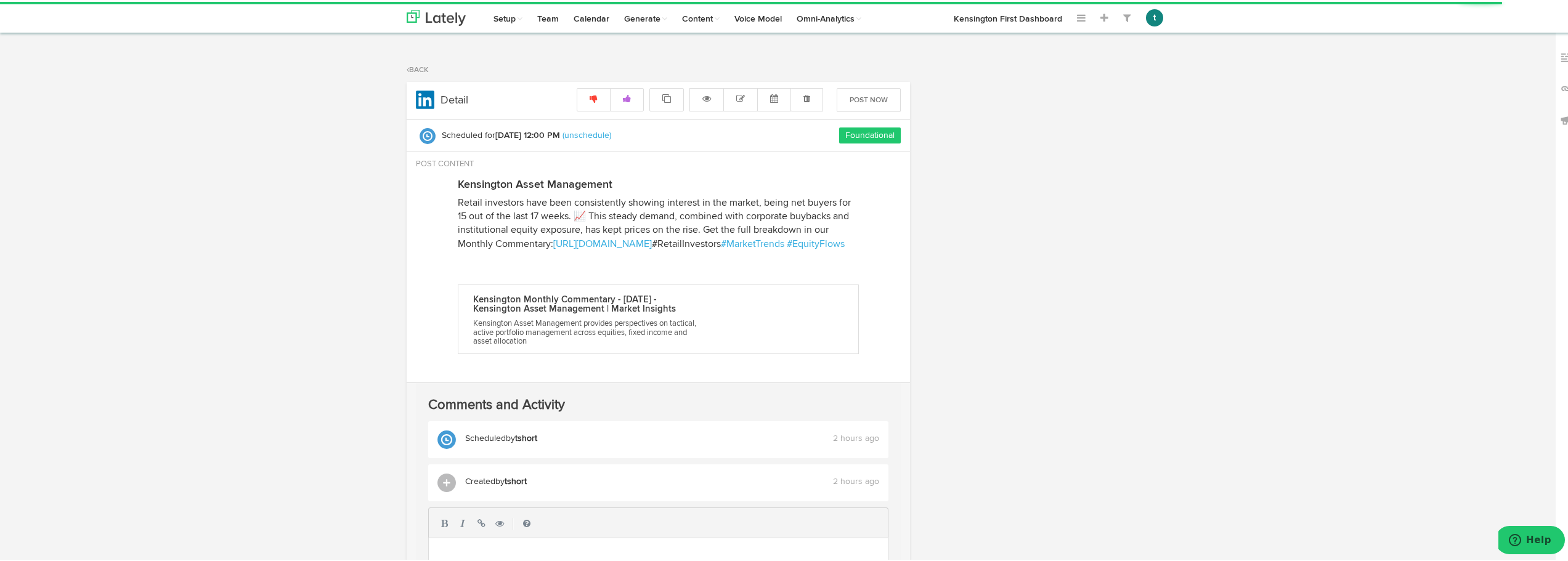
radio input "true"
select select "12"
select select "PM"
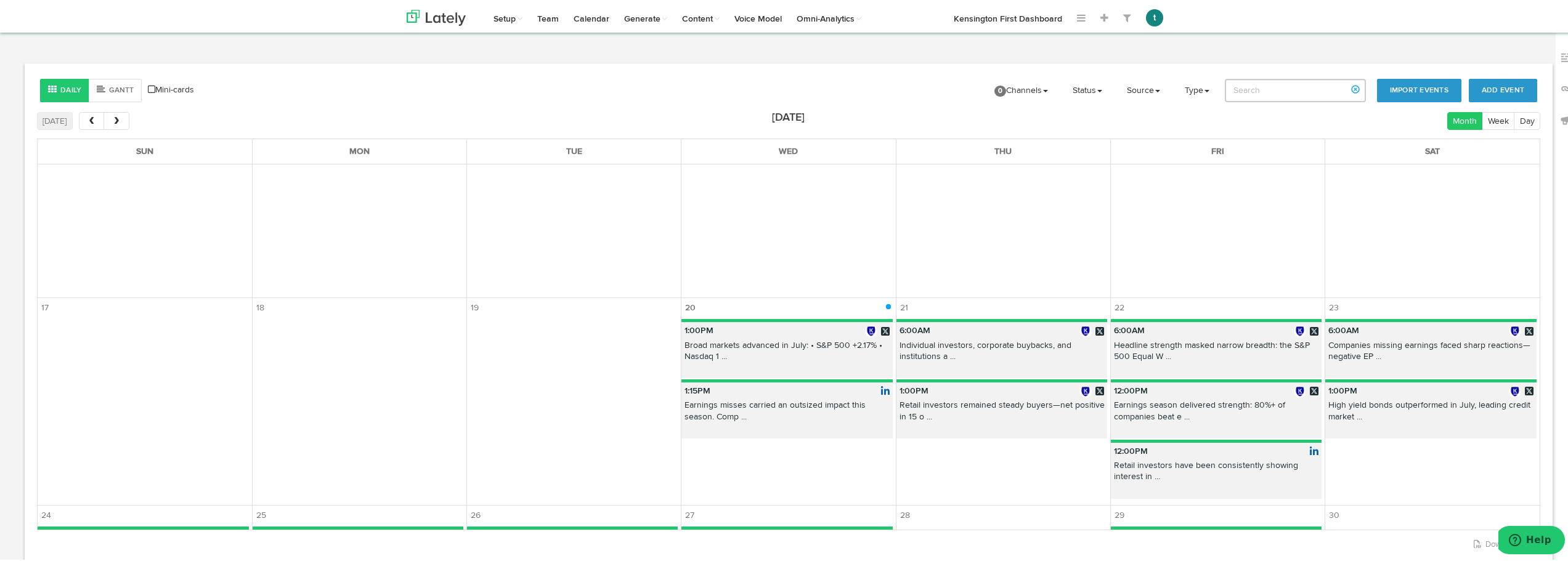
scroll to position [408, 0]
click at [804, 401] on p "Earnings misses carried an outsized impact this season. Comp ..." at bounding box center [787, 410] width 211 height 27
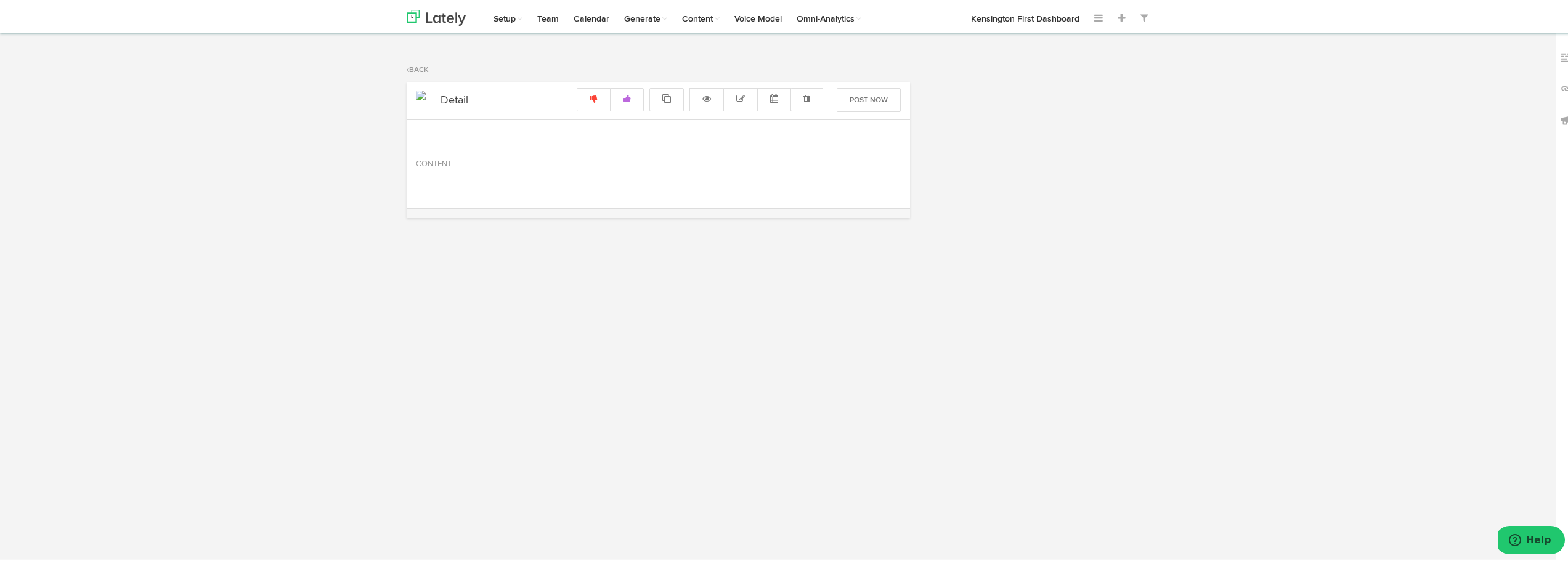
radio input "true"
select select "15"
select select "PM"
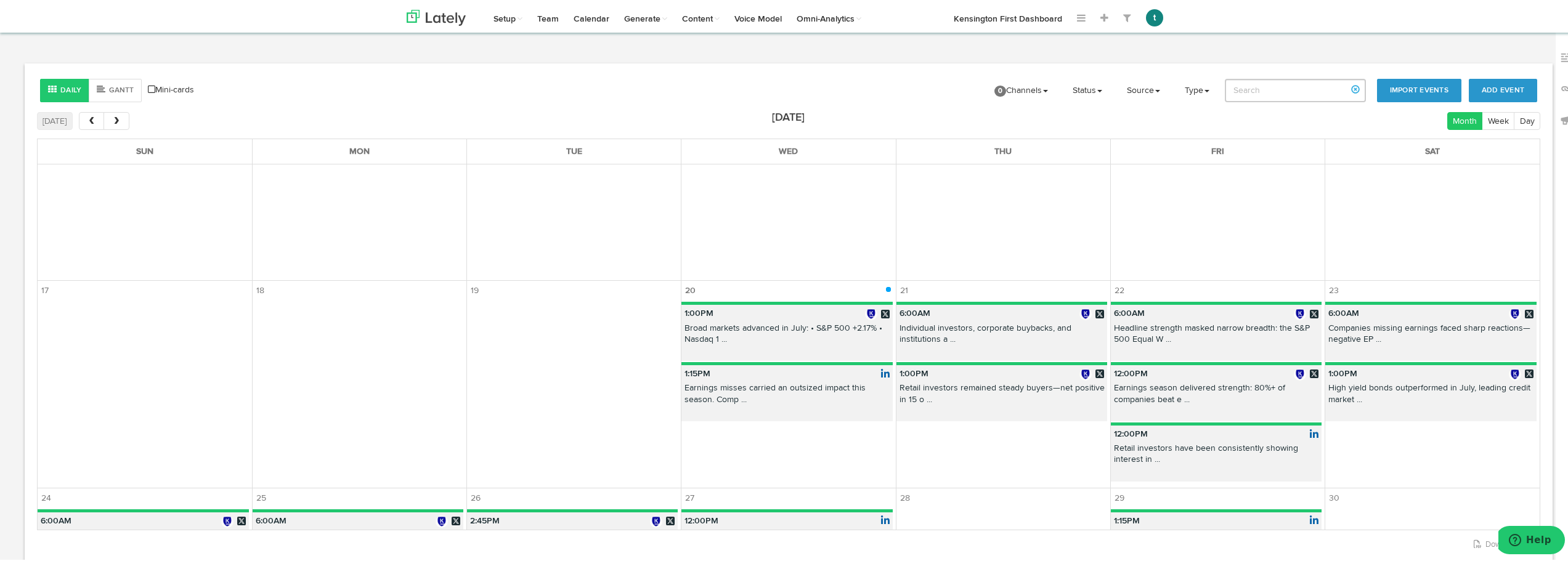
scroll to position [424, 0]
click at [937, 439] on p "12:00PM" at bounding box center [1216, 431] width 211 height 17
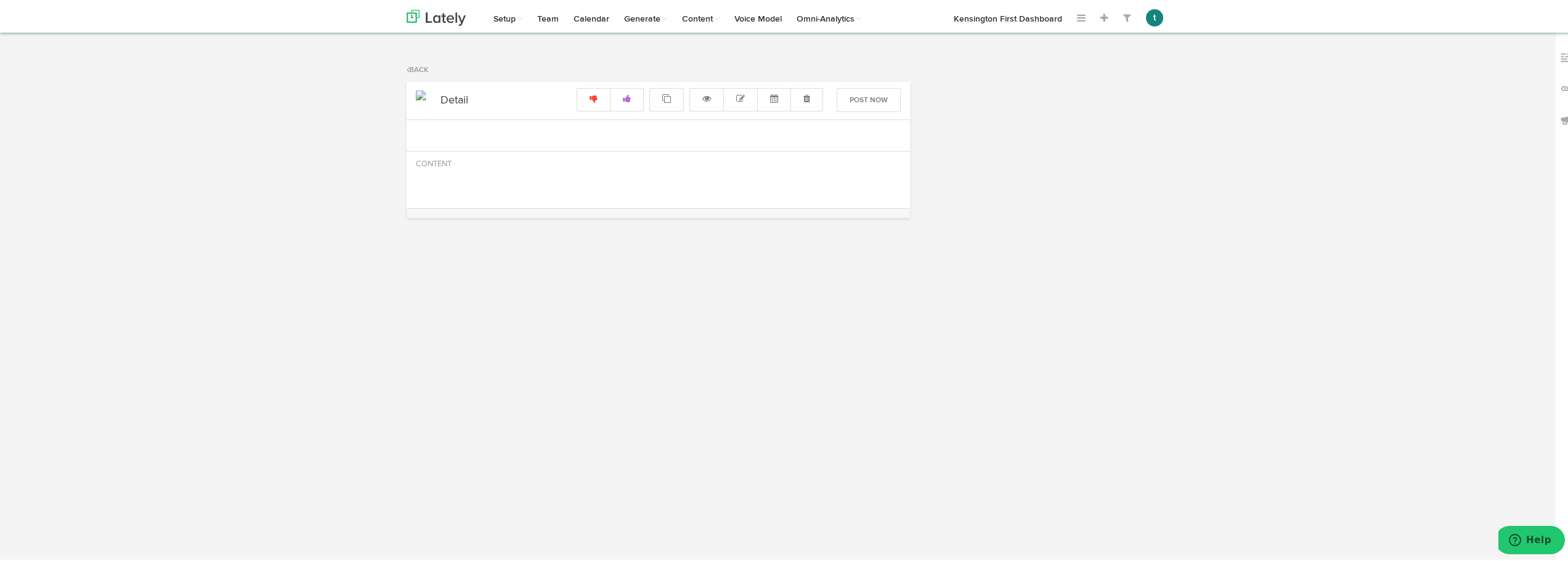
radio input "true"
select select "12"
select select "PM"
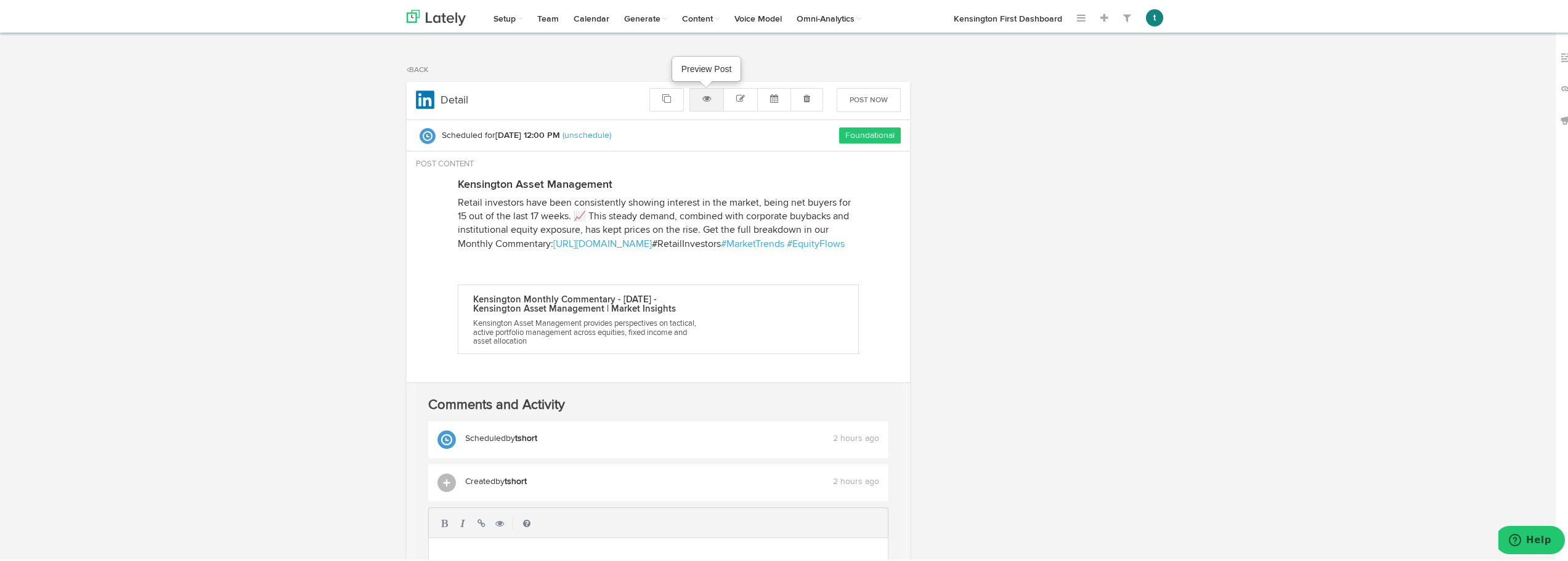
click at [703, 99] on icon at bounding box center [707, 96] width 9 height 9
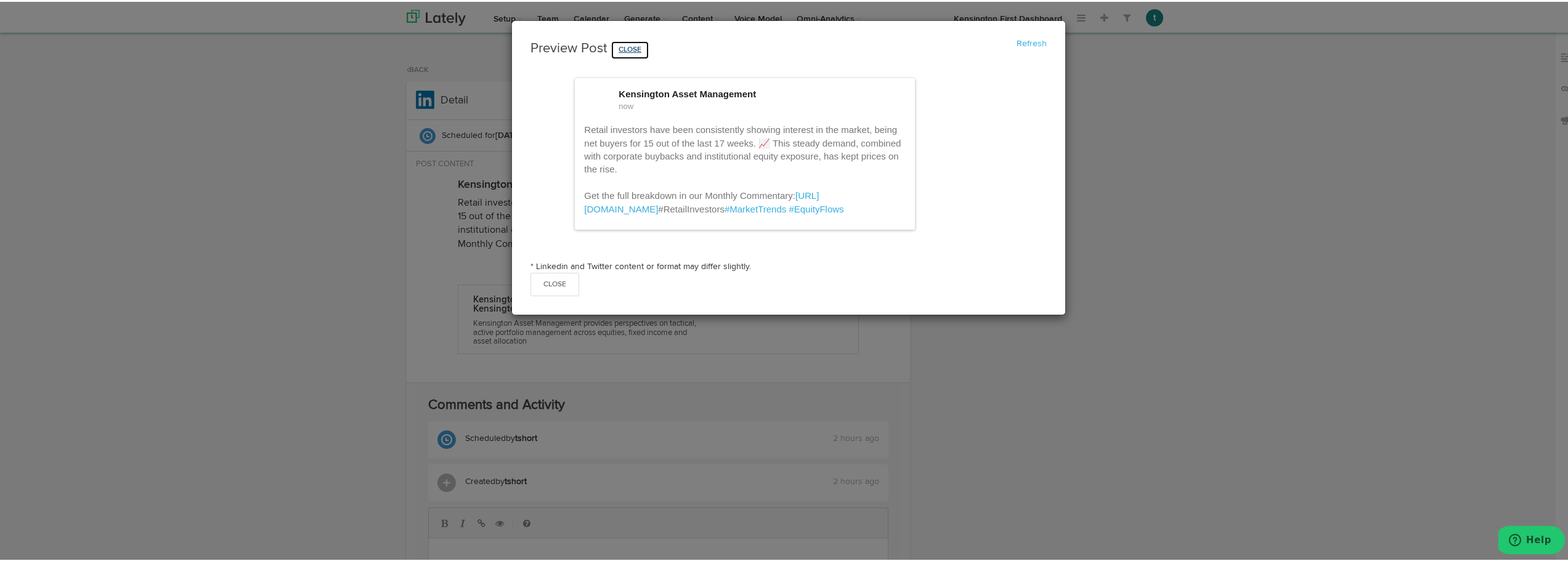
click at [628, 49] on button "Close" at bounding box center [629, 48] width 39 height 19
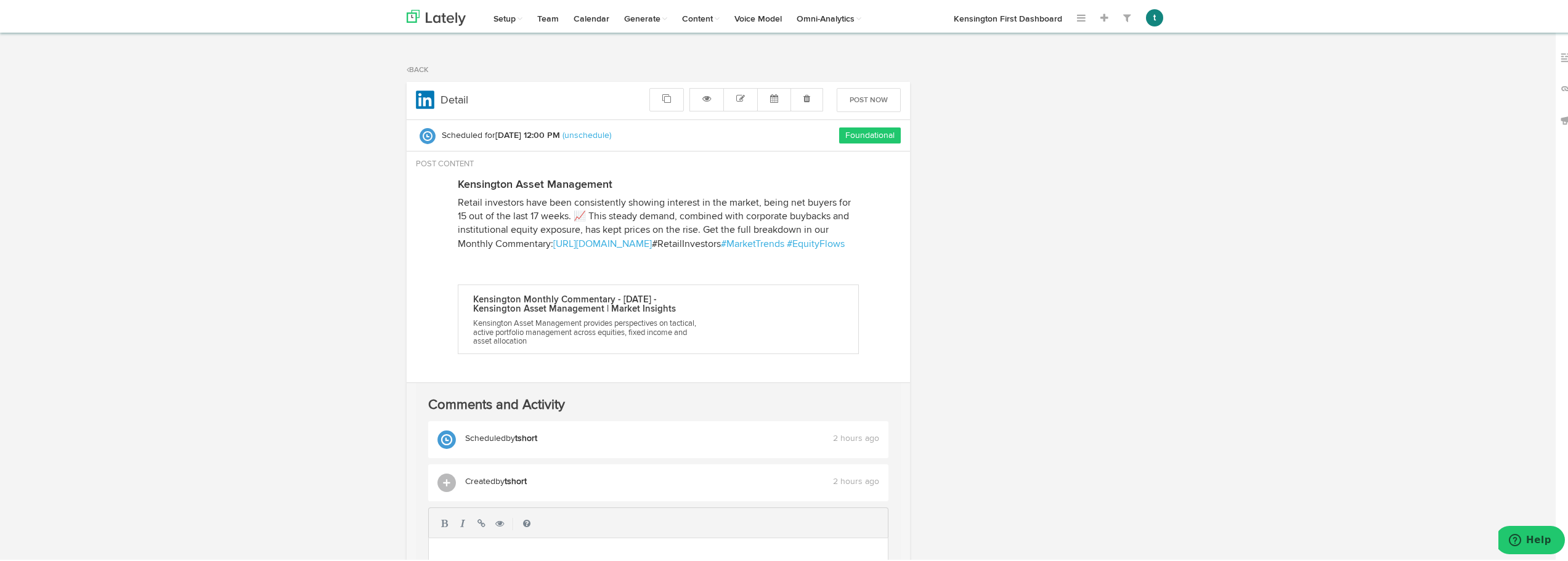
click at [652, 247] on span "#RetailInvestors" at bounding box center [686, 242] width 69 height 10
click at [407, 69] on link "Back" at bounding box center [417, 68] width 22 height 7
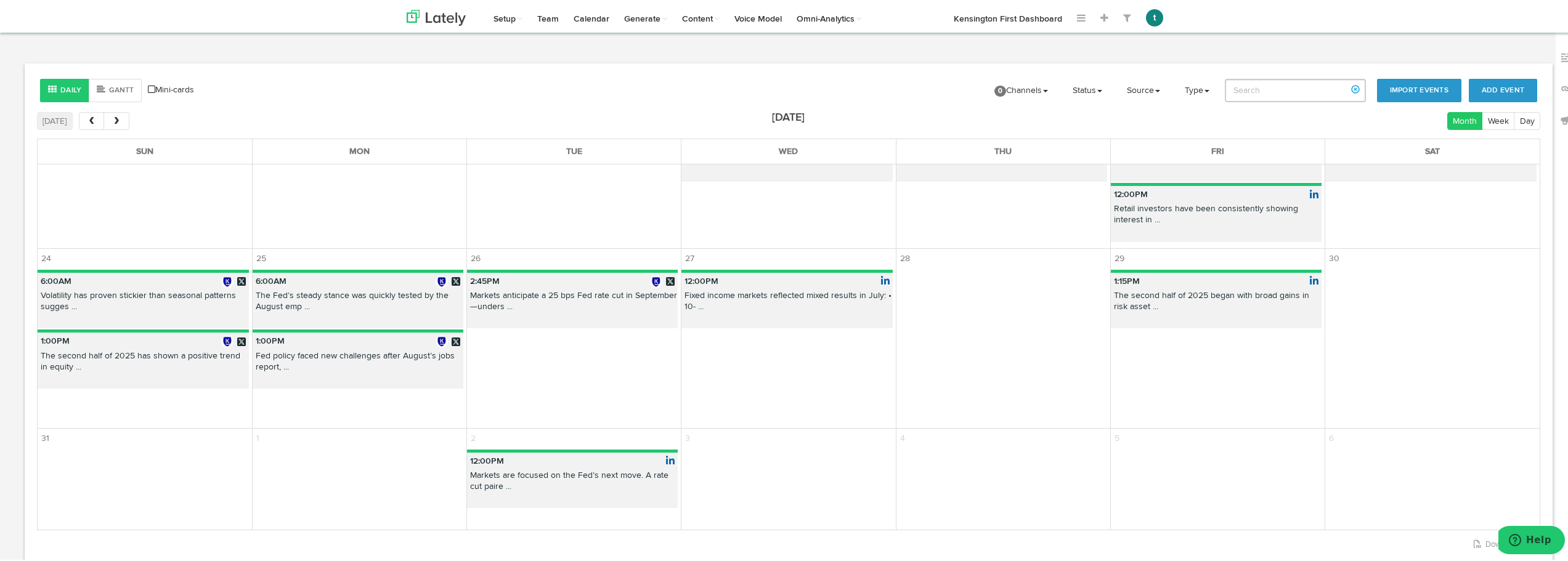
scroll to position [664, 0]
